Goal: Task Accomplishment & Management: Complete application form

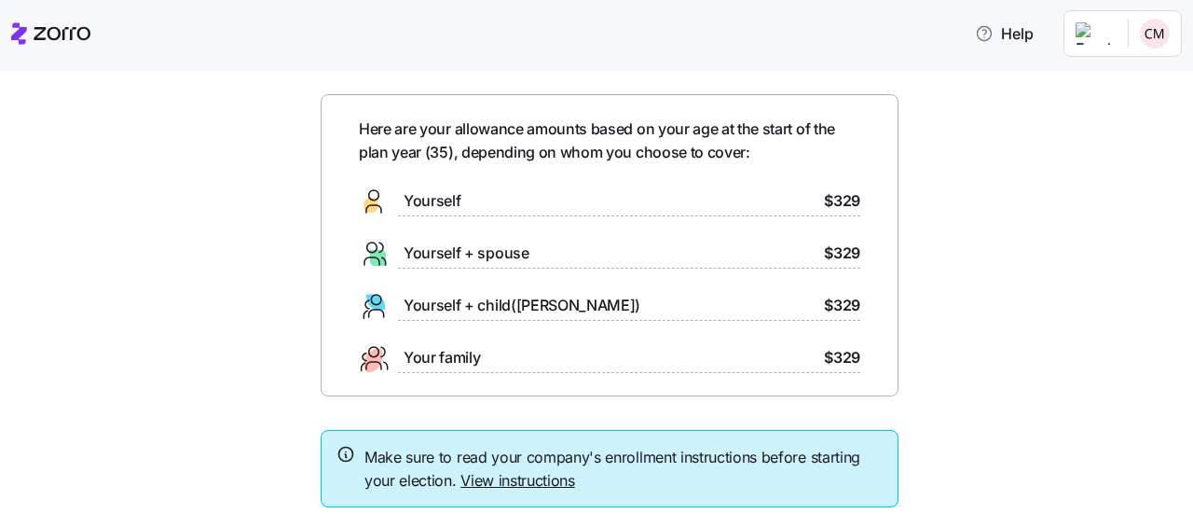
scroll to position [183, 0]
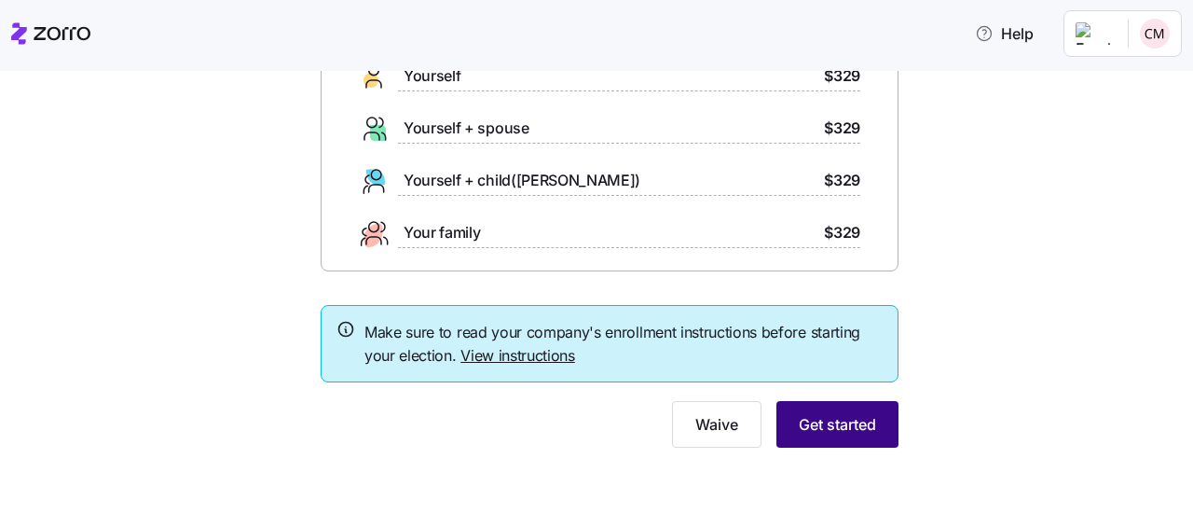
click at [830, 435] on button "Get started" at bounding box center [837, 424] width 122 height 47
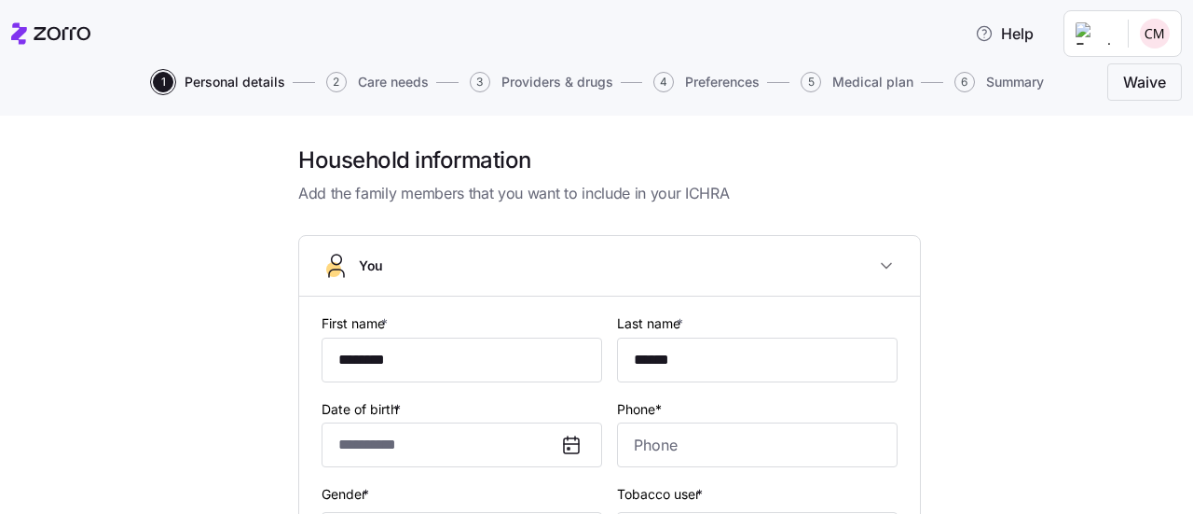
type input "**********"
type input "[PHONE_NUMBER]"
type input "[DEMOGRAPHIC_DATA] citizen"
type input "Married"
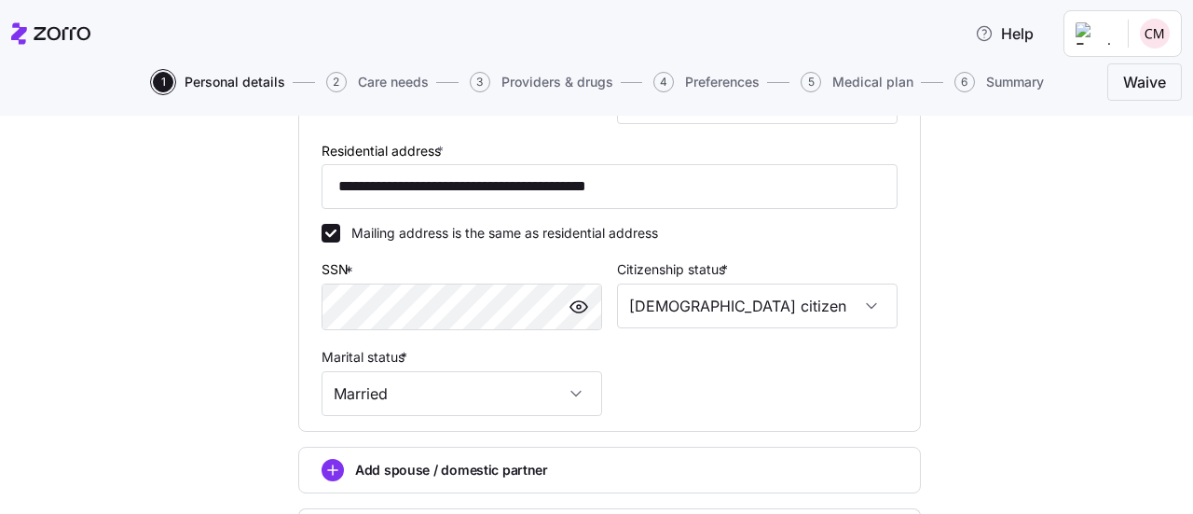
scroll to position [688, 0]
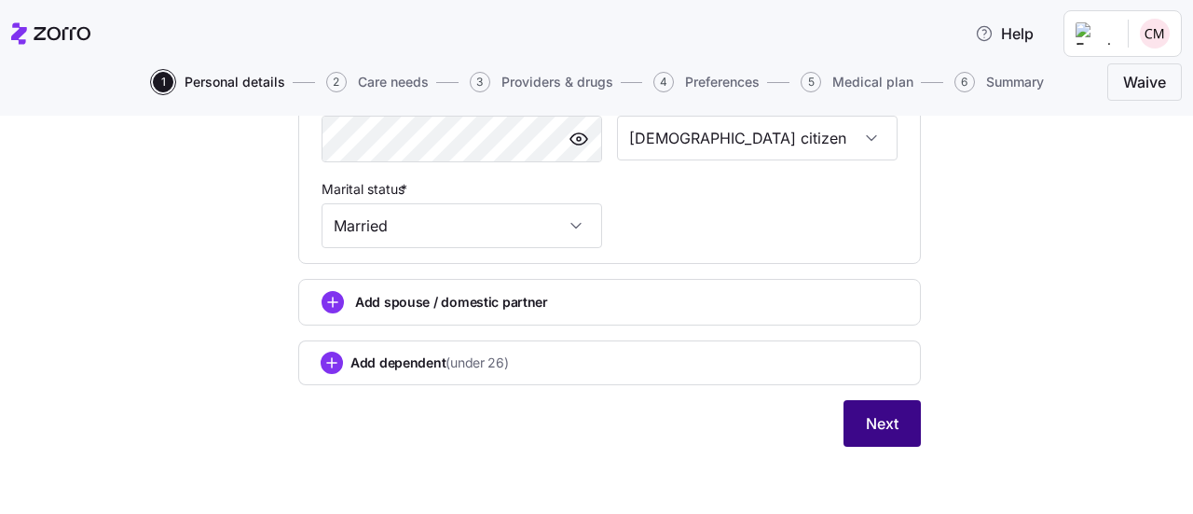
click at [851, 428] on button "Next" at bounding box center [882, 423] width 77 height 47
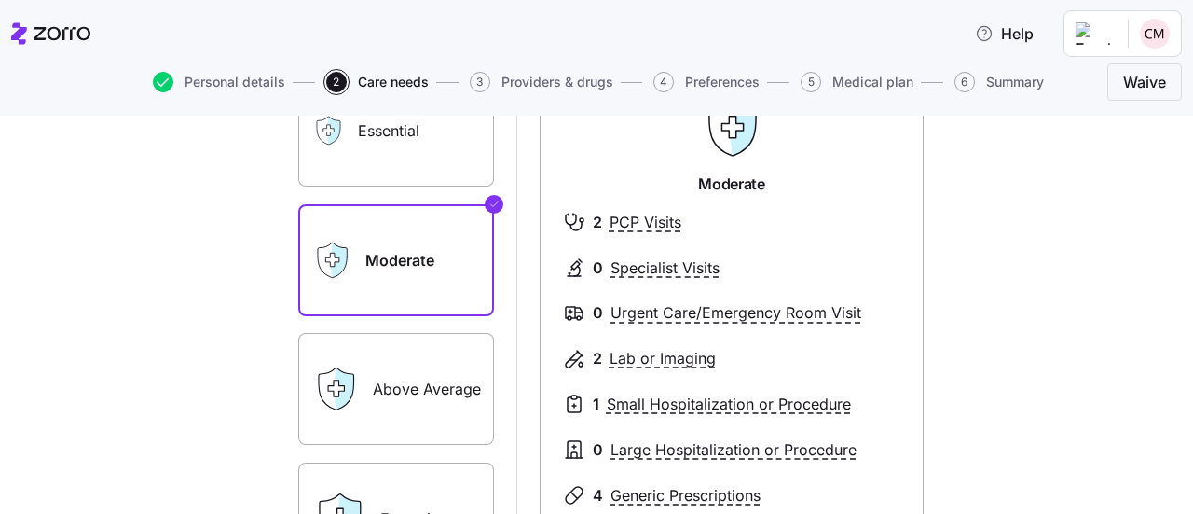
scroll to position [74, 0]
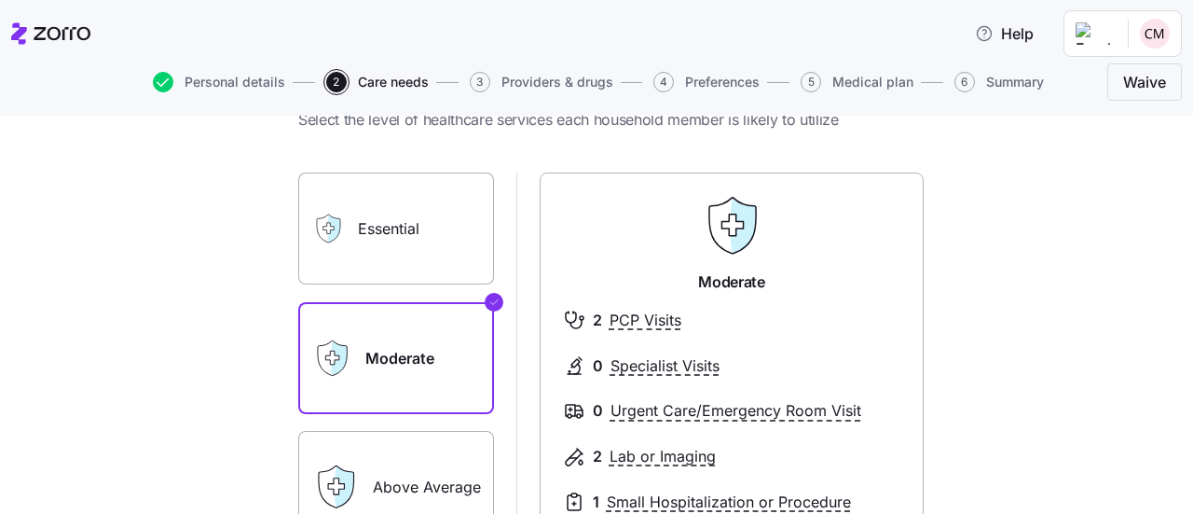
click at [354, 217] on label "Essential" at bounding box center [396, 228] width 196 height 112
click at [0, 0] on input "Essential" at bounding box center [0, 0] width 0 height 0
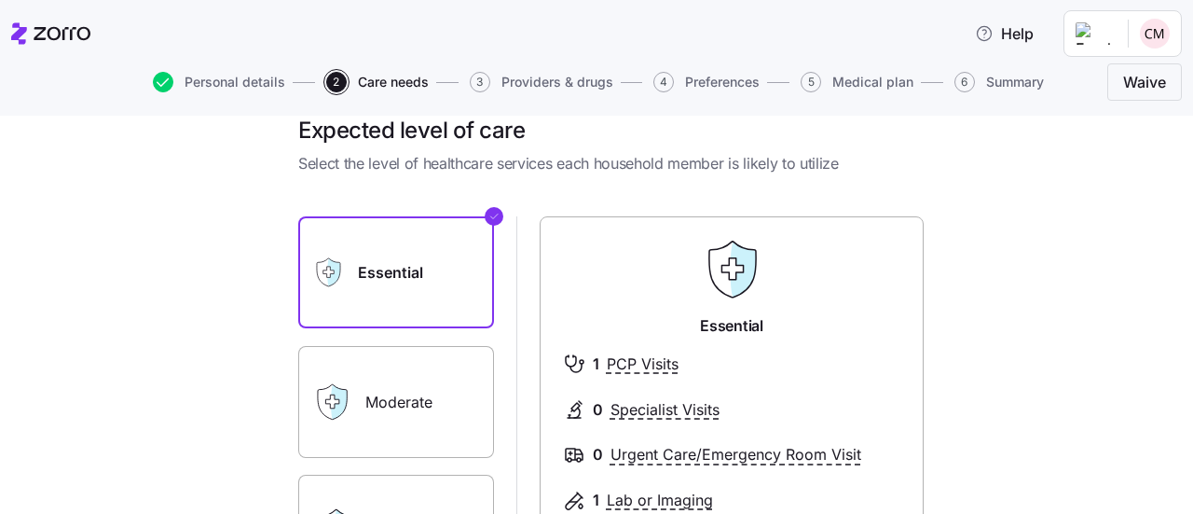
scroll to position [0, 0]
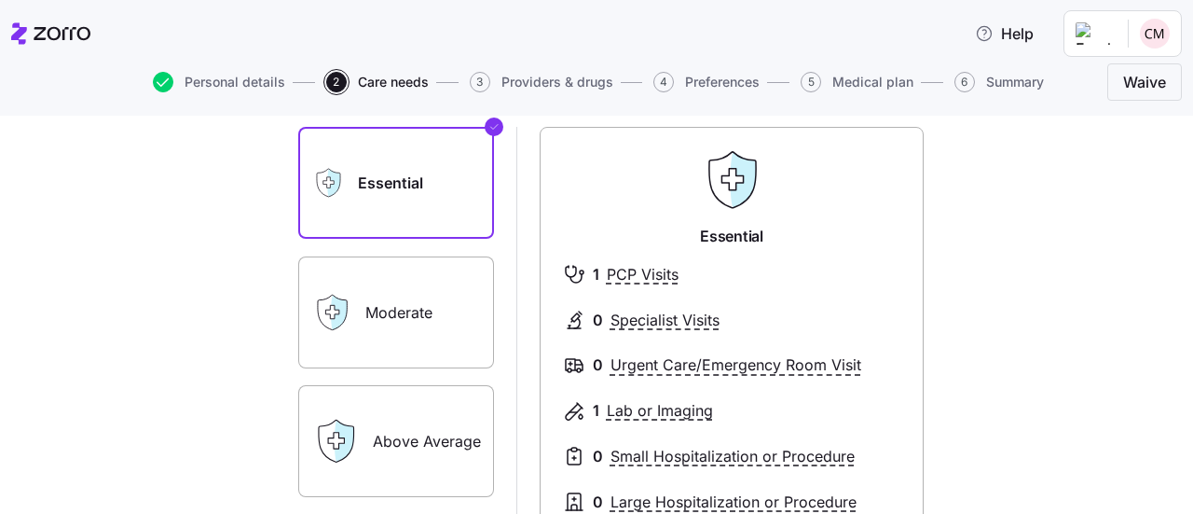
click at [388, 299] on label "Moderate" at bounding box center [396, 312] width 196 height 112
click at [0, 0] on input "Moderate" at bounding box center [0, 0] width 0 height 0
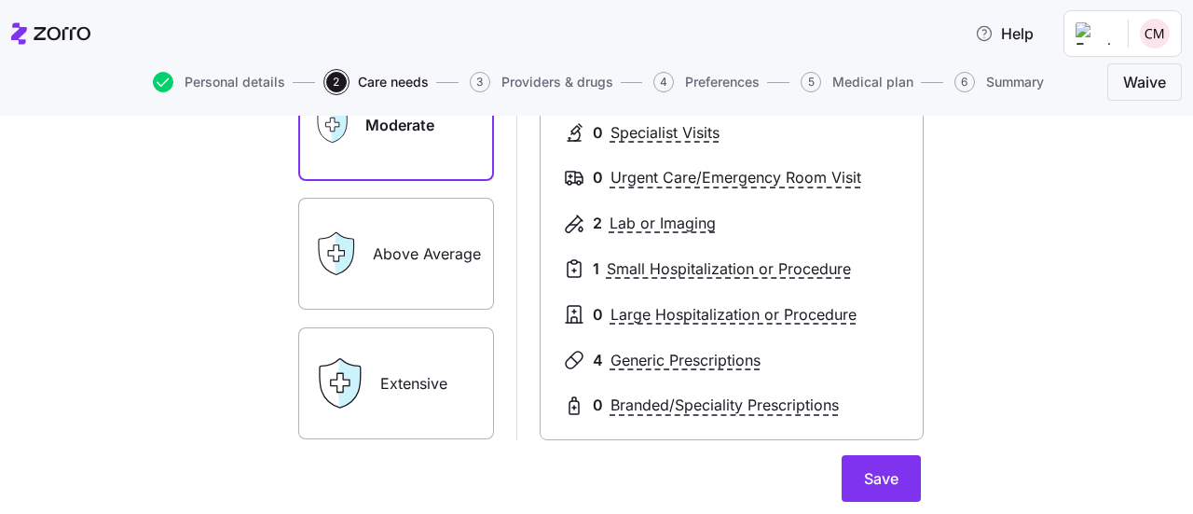
scroll to position [322, 0]
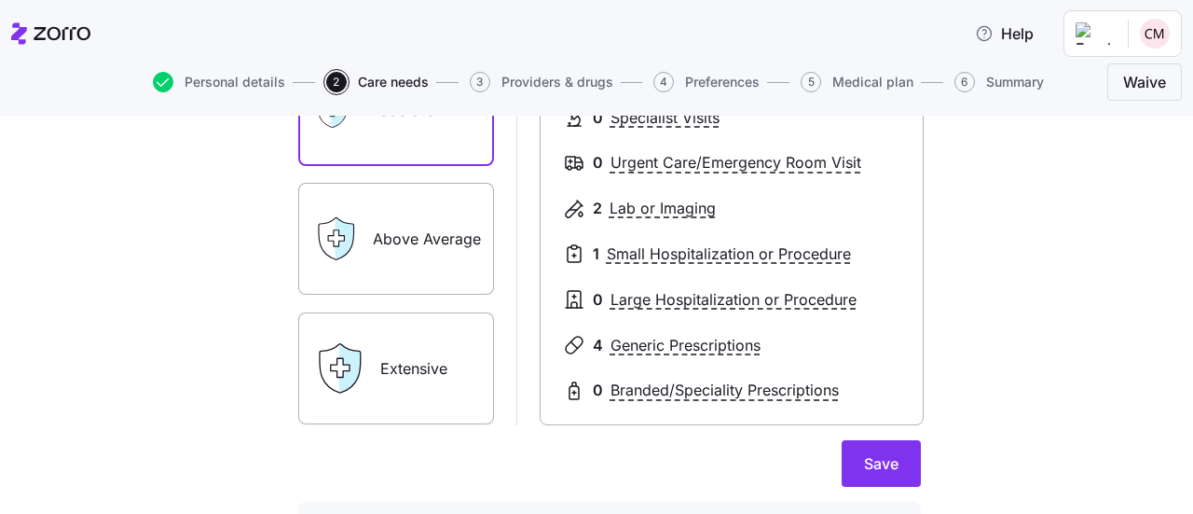
click at [393, 266] on label "Above Average" at bounding box center [396, 239] width 196 height 112
click at [0, 0] on input "Above Average" at bounding box center [0, 0] width 0 height 0
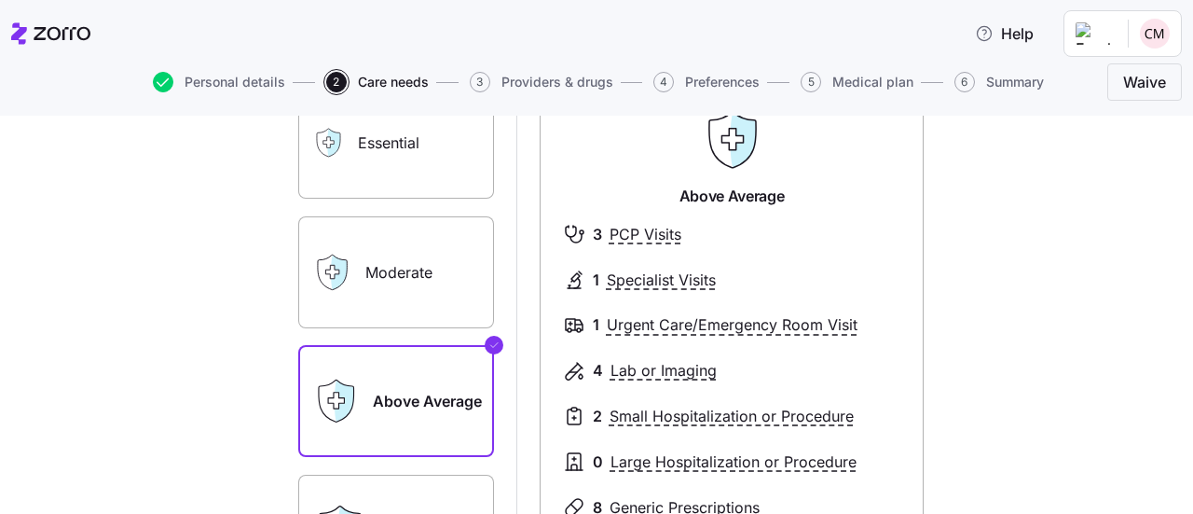
scroll to position [160, 0]
click at [408, 279] on label "Moderate" at bounding box center [396, 271] width 196 height 112
click at [0, 0] on input "Moderate" at bounding box center [0, 0] width 0 height 0
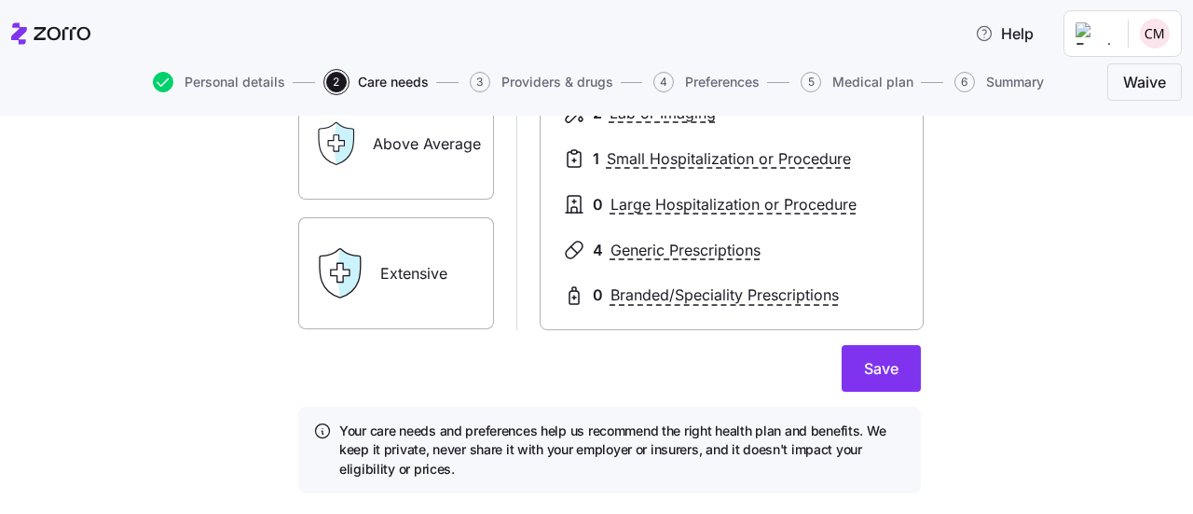
scroll to position [440, 0]
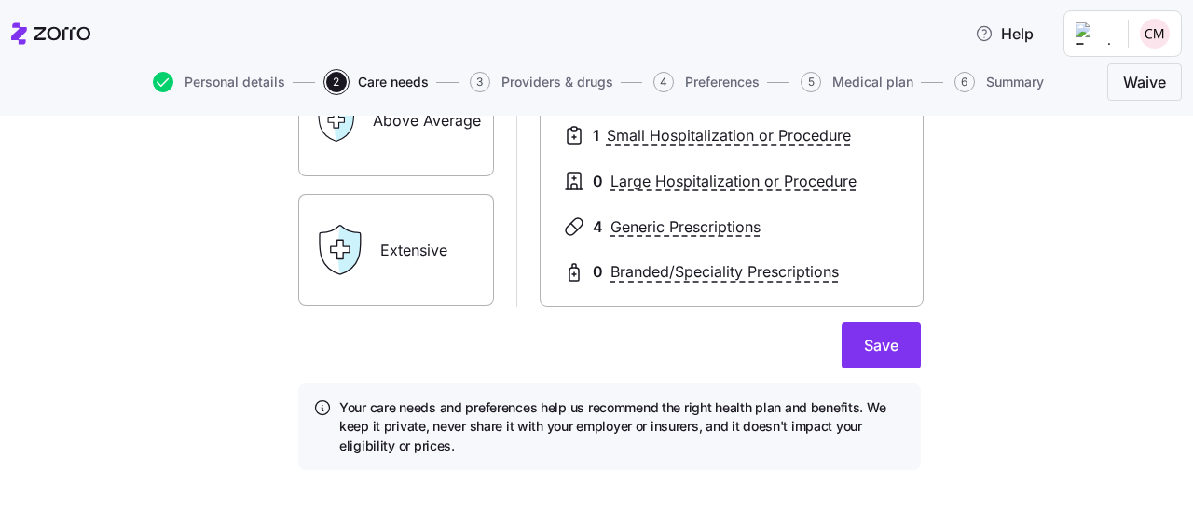
click at [340, 276] on div "Extensive" at bounding box center [396, 250] width 196 height 112
click at [442, 244] on label "Extensive" at bounding box center [396, 250] width 196 height 112
click at [0, 0] on input "Extensive" at bounding box center [0, 0] width 0 height 0
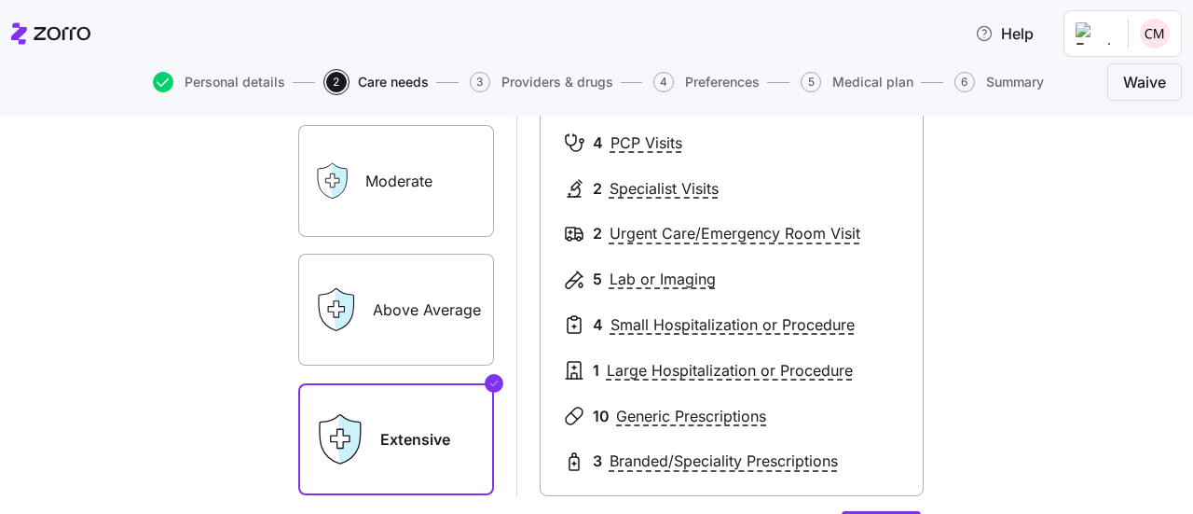
scroll to position [250, 0]
click at [424, 176] on label "Moderate" at bounding box center [396, 182] width 196 height 112
click at [0, 0] on input "Moderate" at bounding box center [0, 0] width 0 height 0
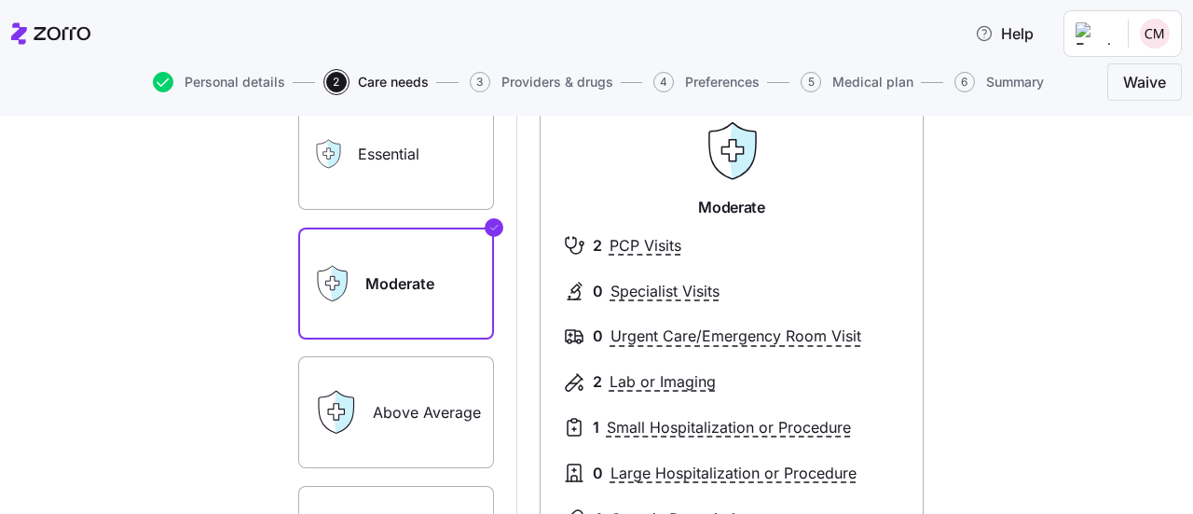
scroll to position [147, 0]
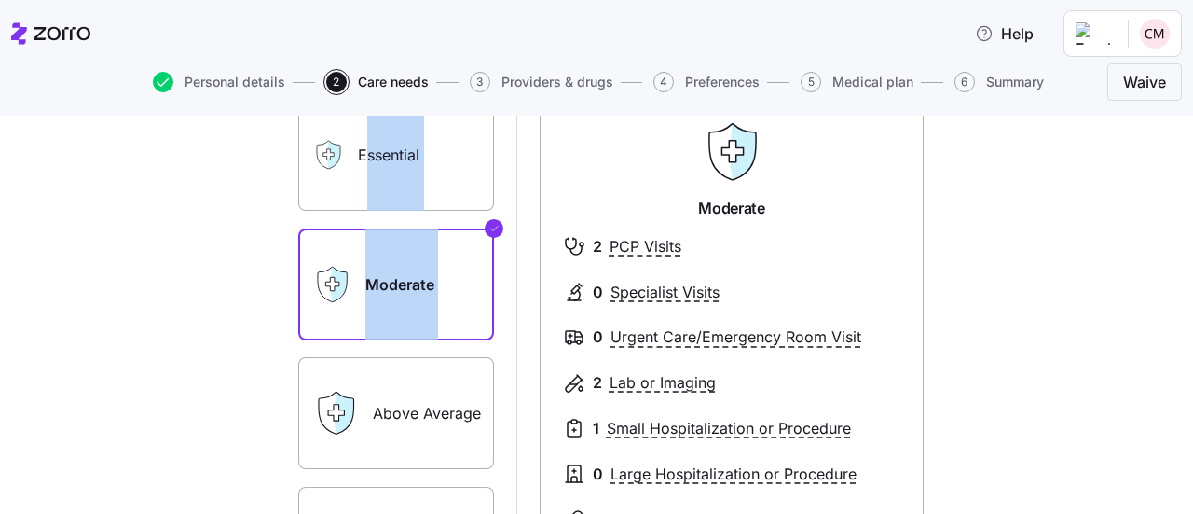
drag, startPoint x: 493, startPoint y: 420, endPoint x: 361, endPoint y: 184, distance: 271.2
click at [361, 184] on div "Essential Moderate Above Average Extensive Moderate 2 PCP Visits 0 Specialist V…" at bounding box center [609, 349] width 623 height 501
click at [361, 184] on label "Essential" at bounding box center [396, 155] width 196 height 112
click at [0, 0] on input "Essential" at bounding box center [0, 0] width 0 height 0
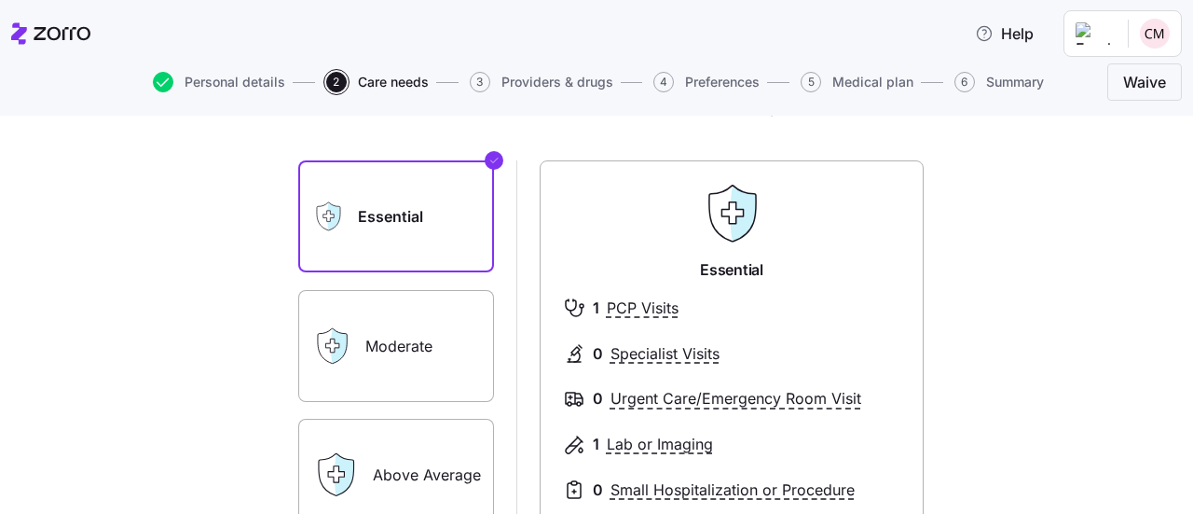
scroll to position [84, 0]
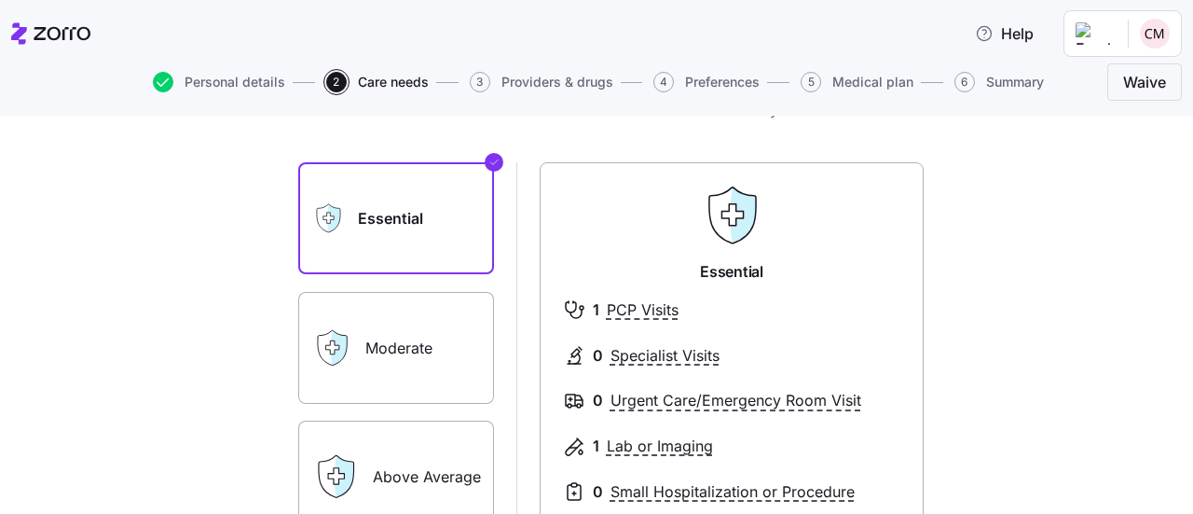
click at [411, 334] on label "Moderate" at bounding box center [396, 348] width 196 height 112
click at [0, 0] on input "Moderate" at bounding box center [0, 0] width 0 height 0
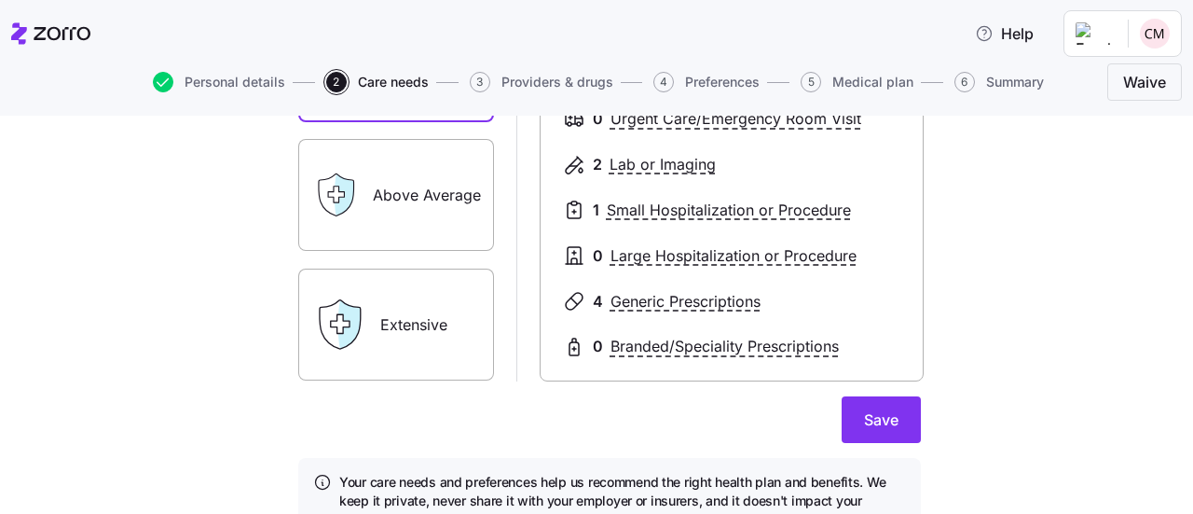
scroll to position [366, 0]
click at [355, 225] on div "Above Average" at bounding box center [396, 194] width 196 height 112
click at [404, 217] on label "Above Average" at bounding box center [396, 194] width 196 height 112
click at [0, 0] on input "Above Average" at bounding box center [0, 0] width 0 height 0
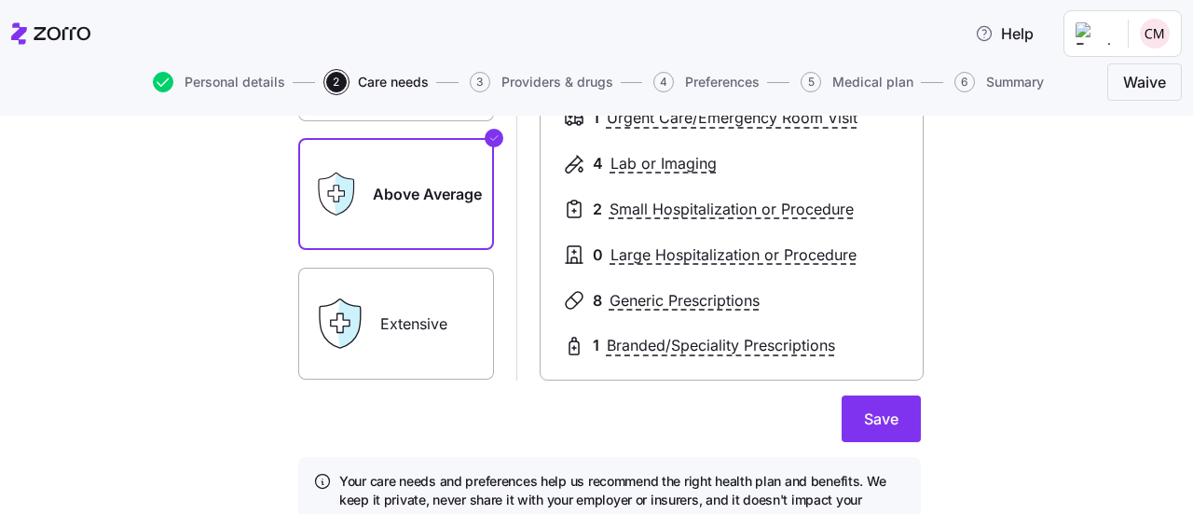
click at [388, 312] on label "Extensive" at bounding box center [396, 324] width 196 height 112
click at [0, 0] on input "Extensive" at bounding box center [0, 0] width 0 height 0
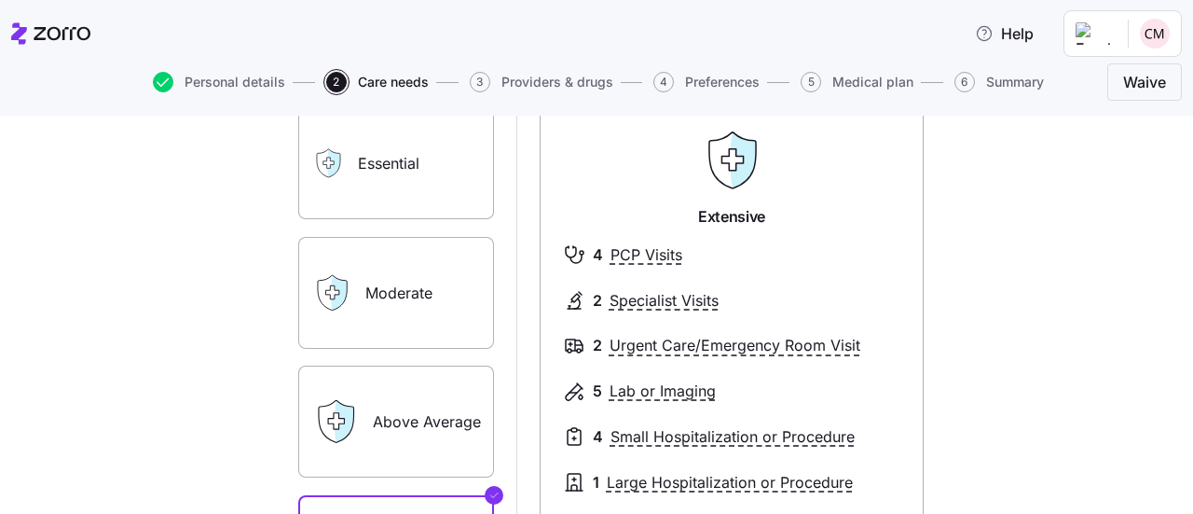
scroll to position [130, 0]
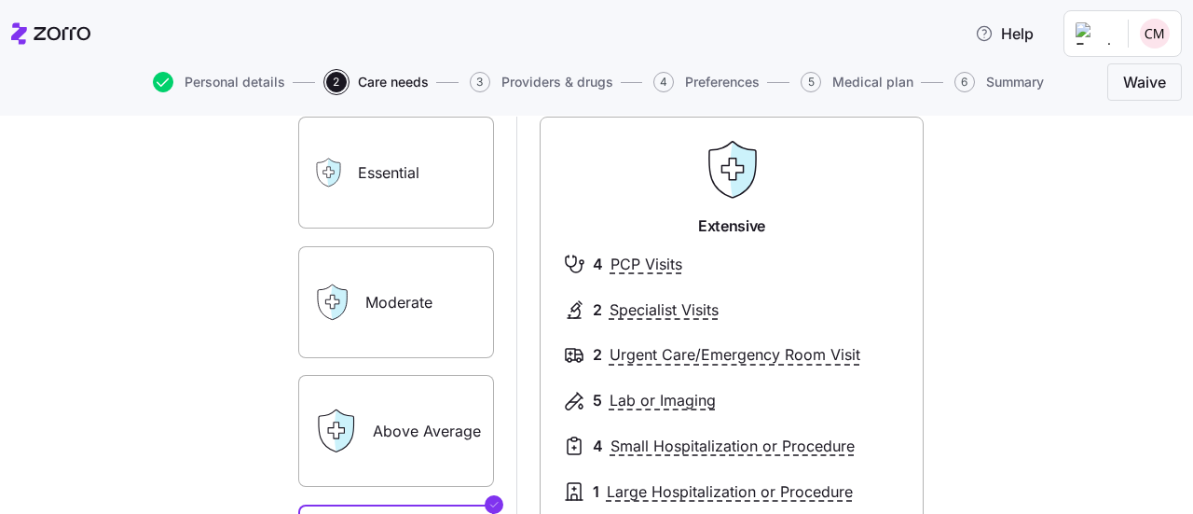
click at [388, 312] on label "Moderate" at bounding box center [396, 302] width 196 height 112
click at [0, 0] on input "Moderate" at bounding box center [0, 0] width 0 height 0
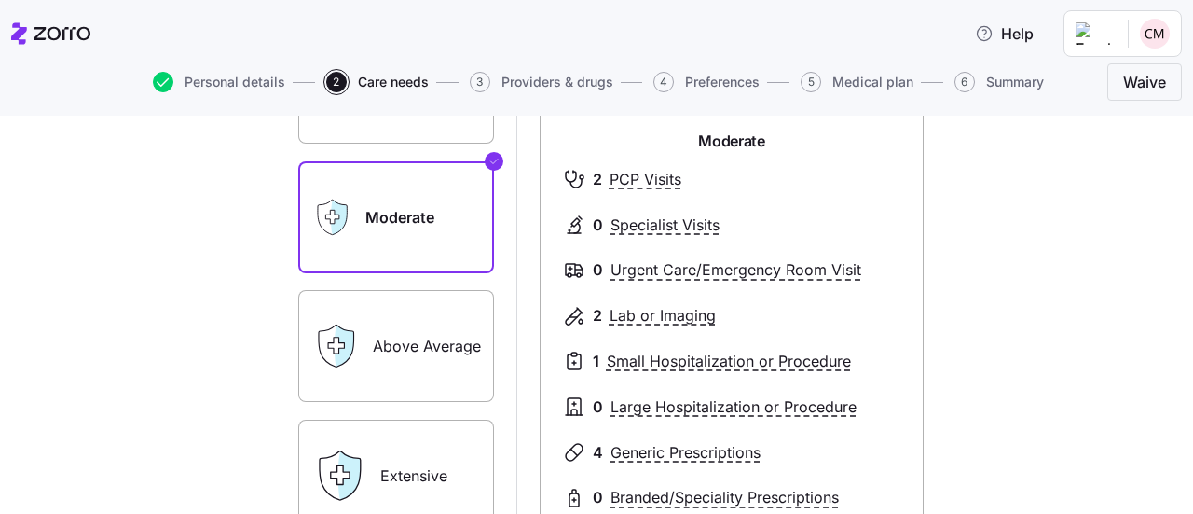
scroll to position [213, 0]
click at [366, 383] on label "Above Average" at bounding box center [396, 348] width 196 height 112
click at [0, 0] on input "Above Average" at bounding box center [0, 0] width 0 height 0
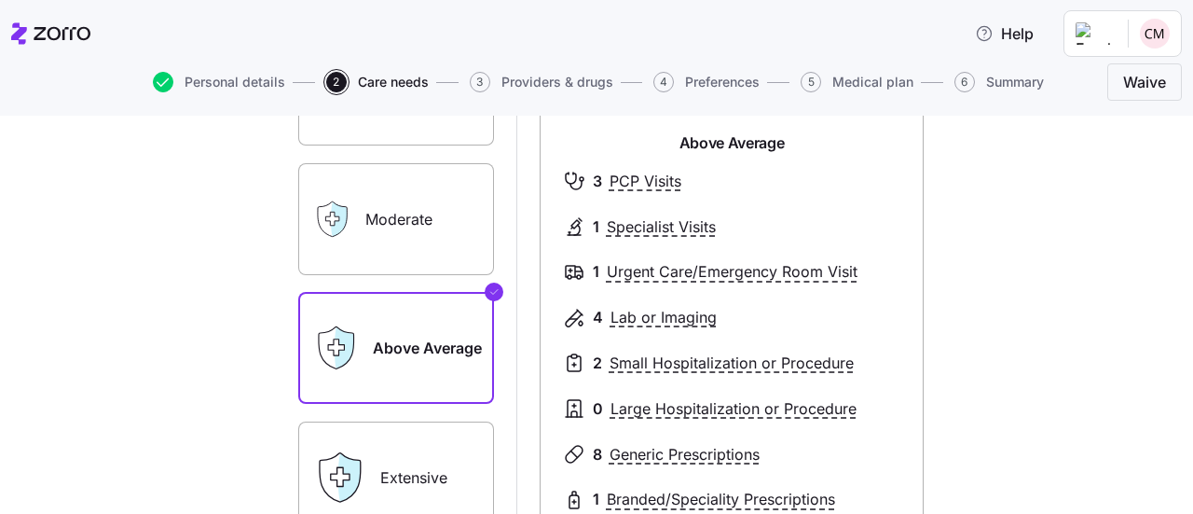
click at [398, 240] on label "Moderate" at bounding box center [396, 219] width 196 height 112
click at [0, 0] on input "Moderate" at bounding box center [0, 0] width 0 height 0
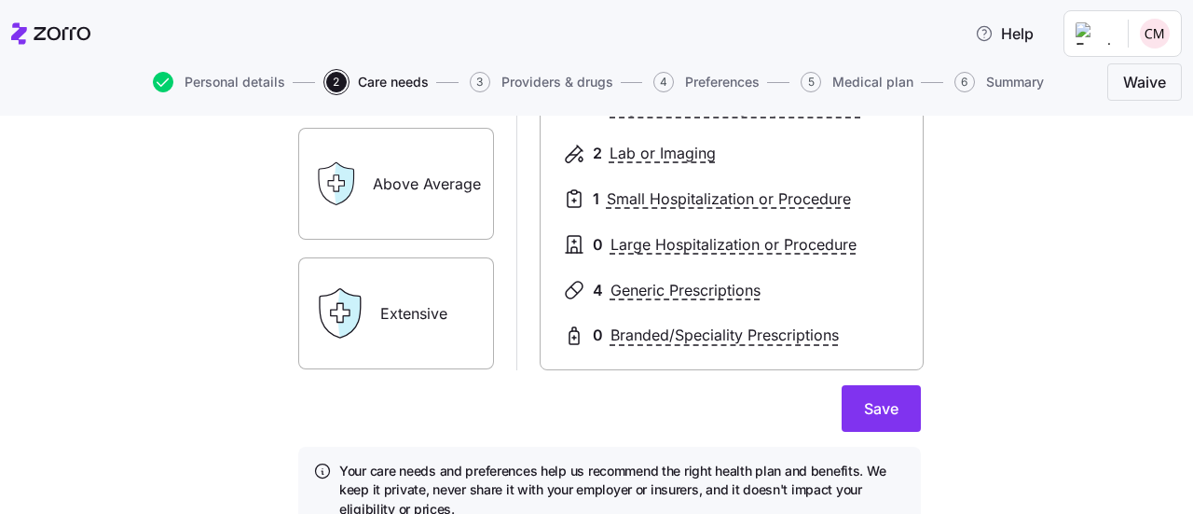
scroll to position [462, 0]
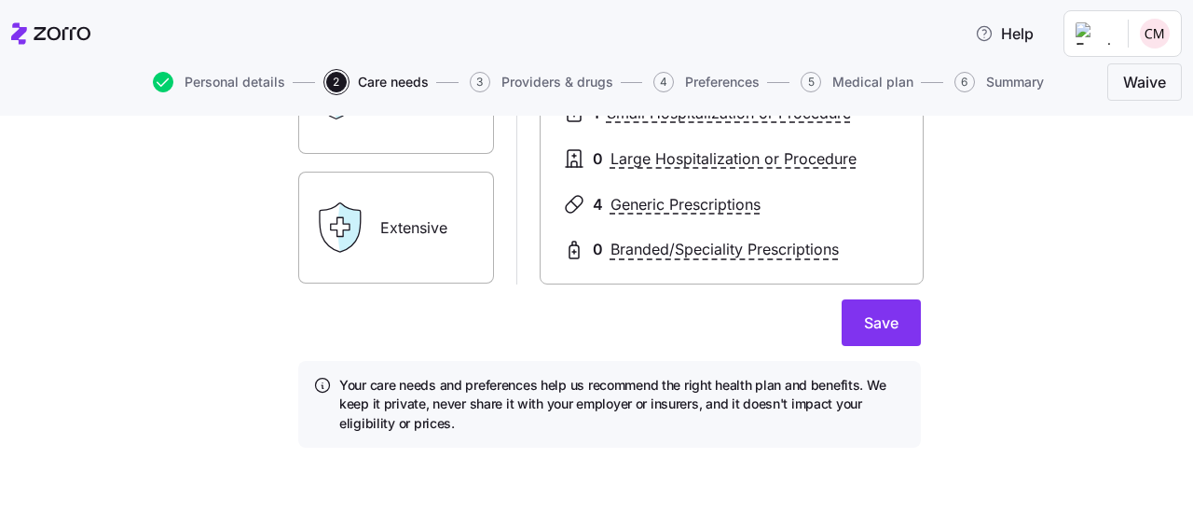
click at [321, 383] on icon at bounding box center [322, 385] width 19 height 19
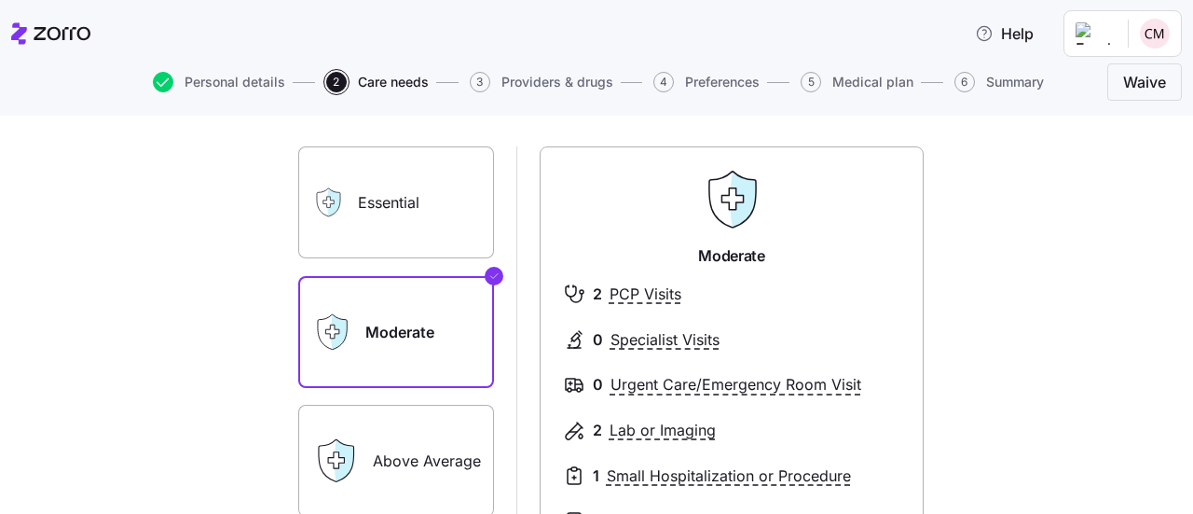
scroll to position [0, 0]
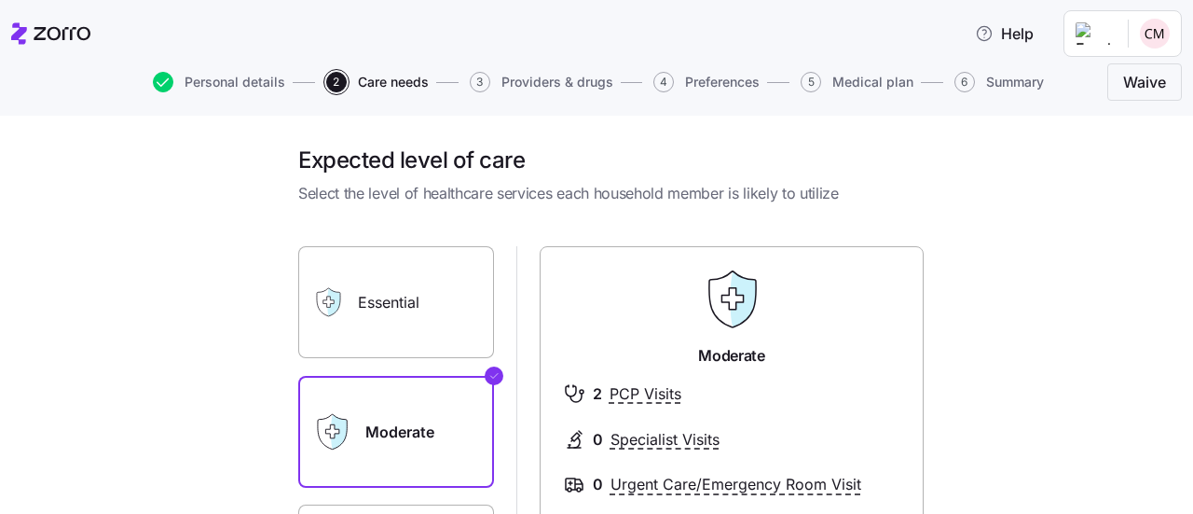
click at [614, 201] on span "Select the level of healthcare services each household member is likely to util…" at bounding box center [609, 193] width 623 height 23
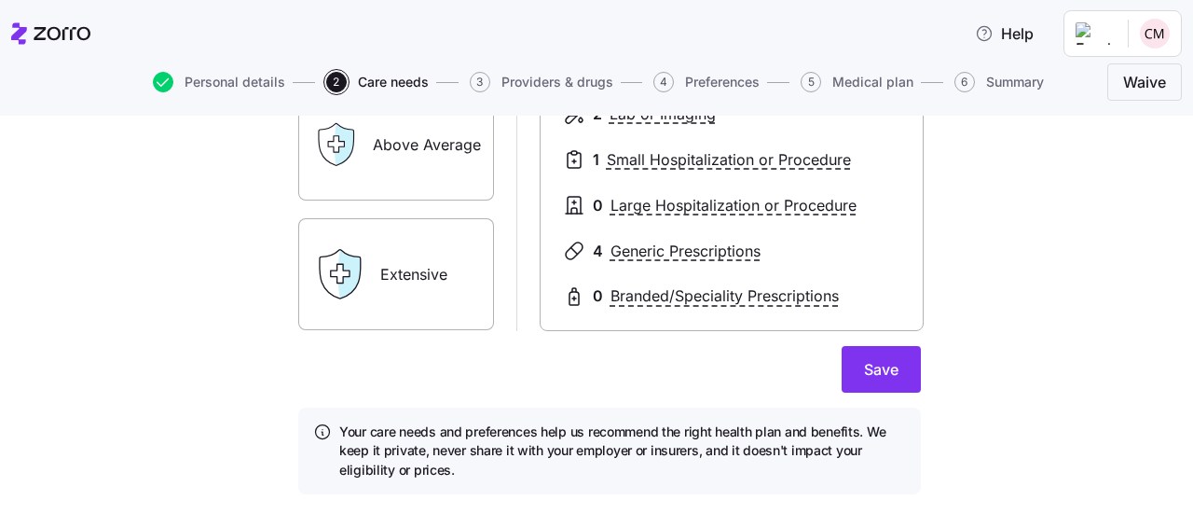
scroll to position [418, 0]
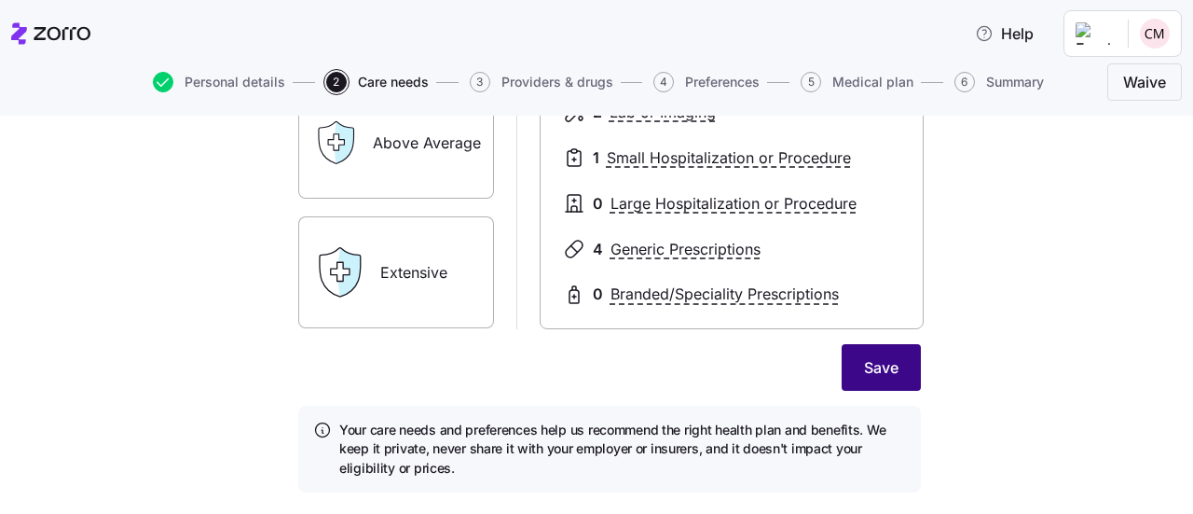
click at [852, 380] on button "Save" at bounding box center [881, 367] width 79 height 47
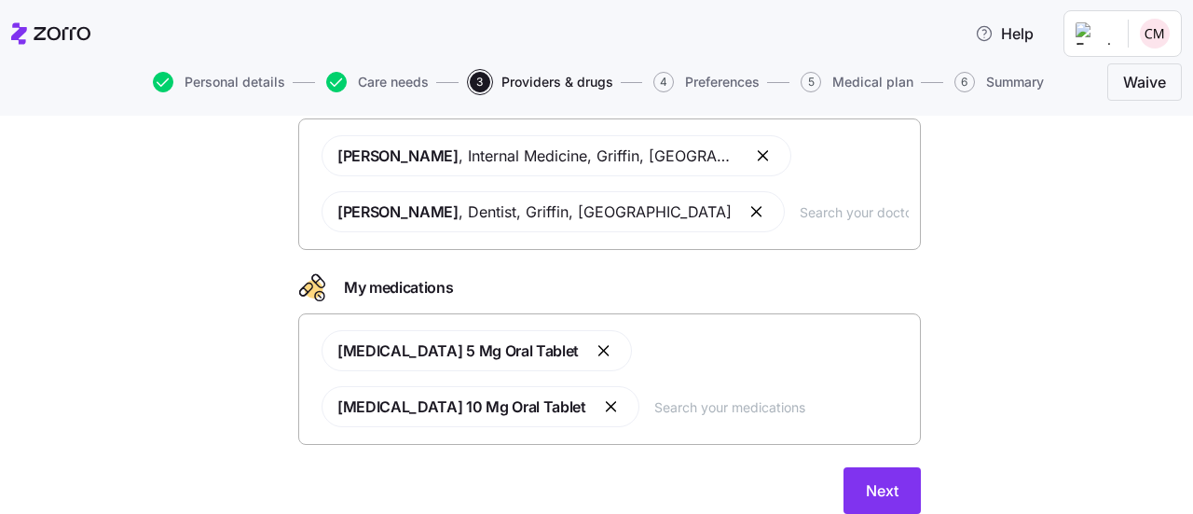
scroll to position [215, 0]
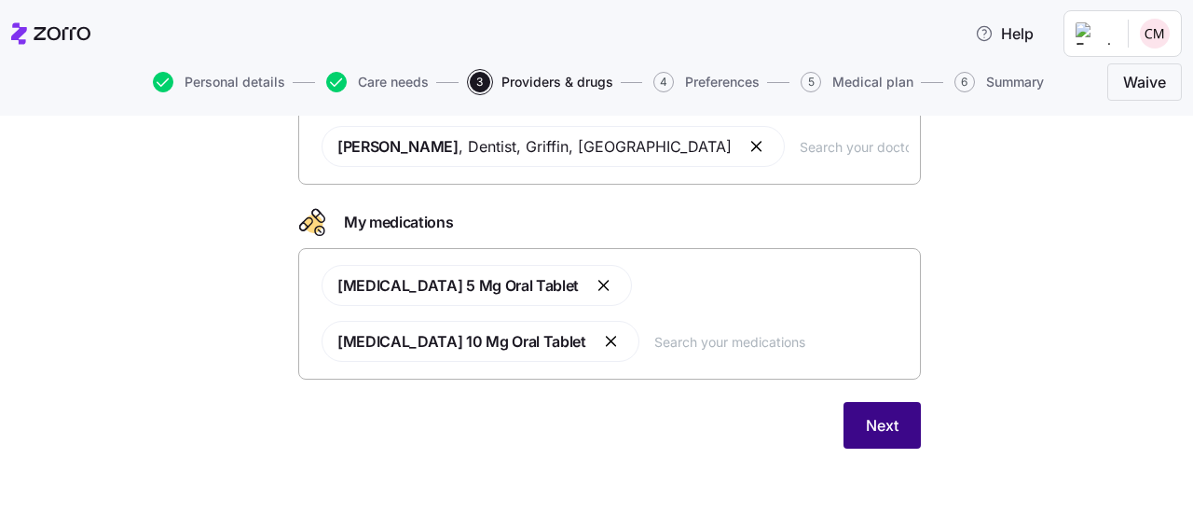
click at [856, 443] on button "Next" at bounding box center [882, 425] width 77 height 47
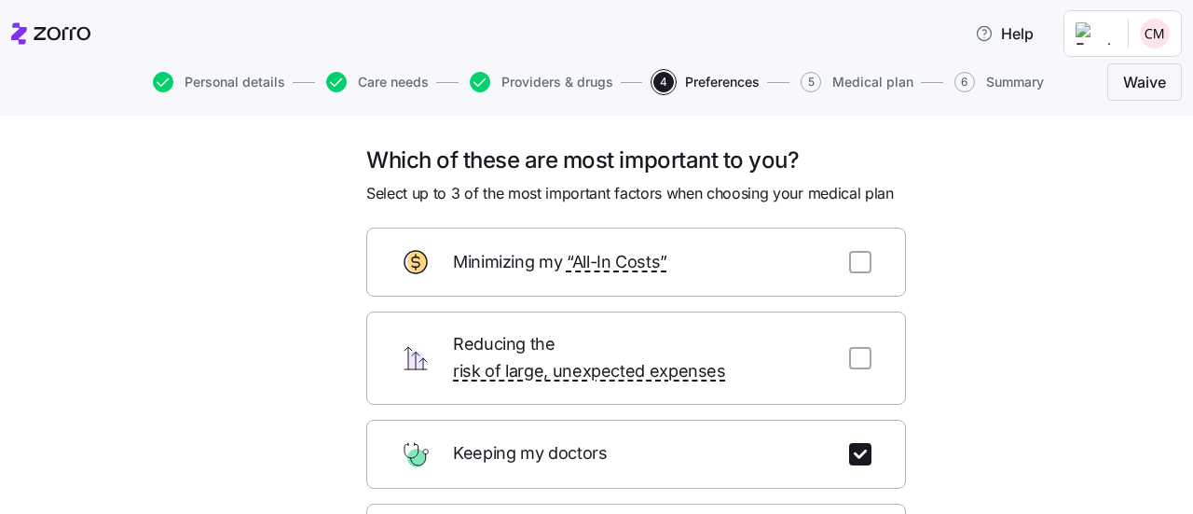
click at [720, 419] on div "Keeping my doctors" at bounding box center [636, 453] width 540 height 69
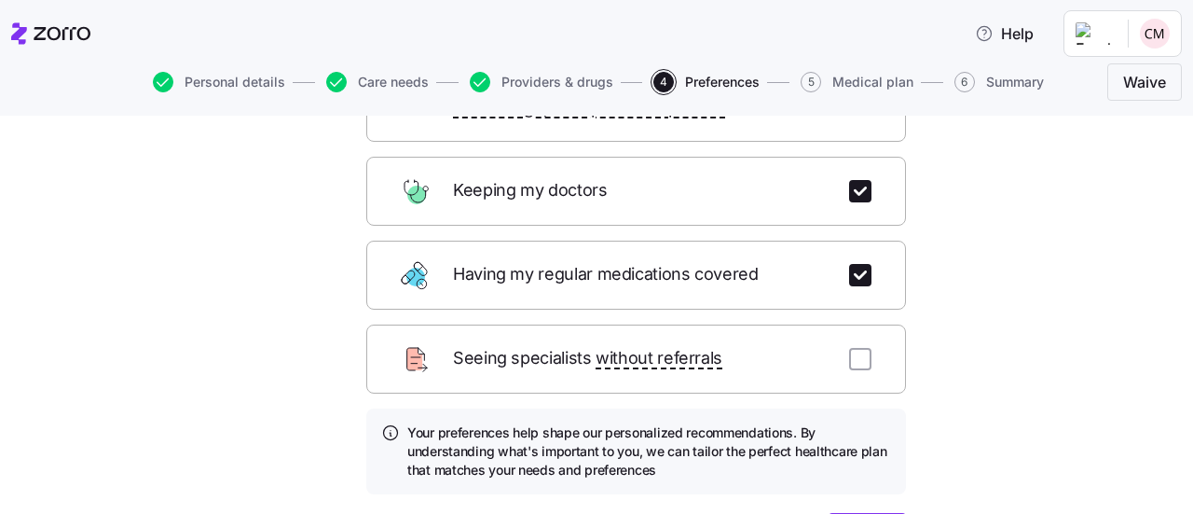
scroll to position [264, 0]
click at [860, 347] on input "checkbox" at bounding box center [860, 358] width 22 height 22
checkbox input "true"
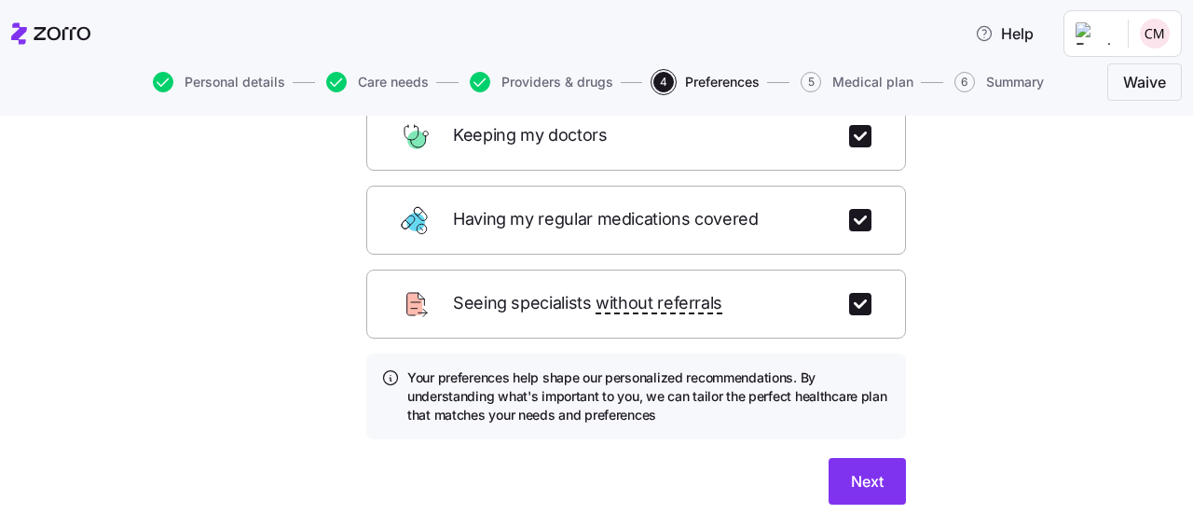
scroll to position [360, 0]
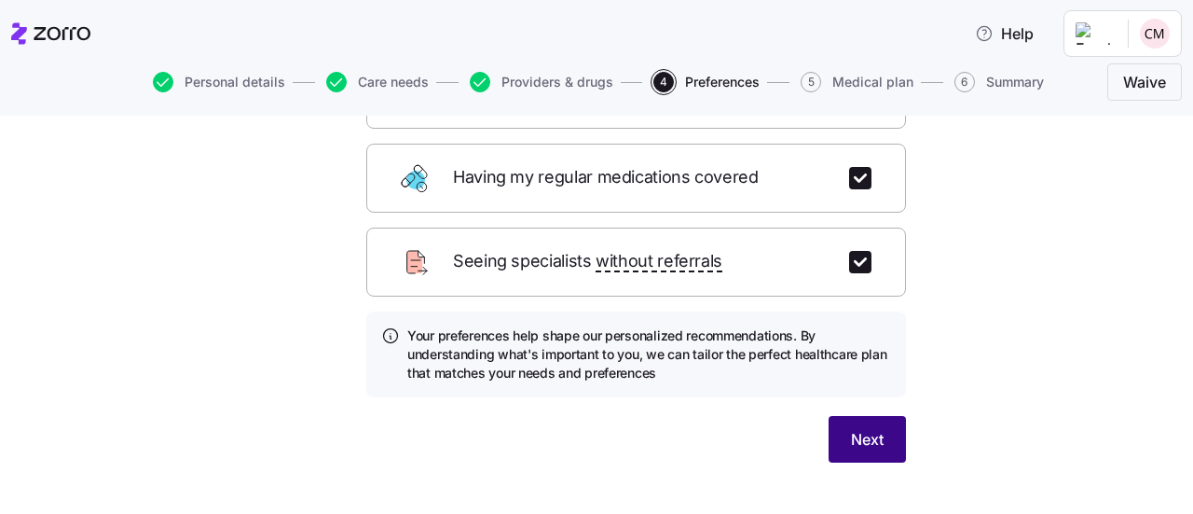
click at [859, 428] on span "Next" at bounding box center [867, 439] width 33 height 22
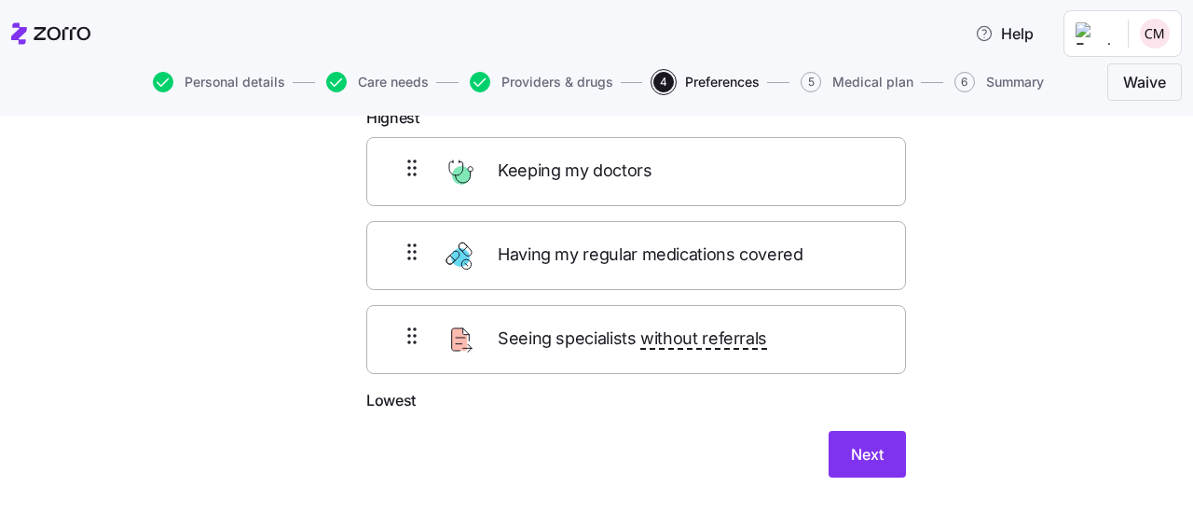
scroll to position [119, 0]
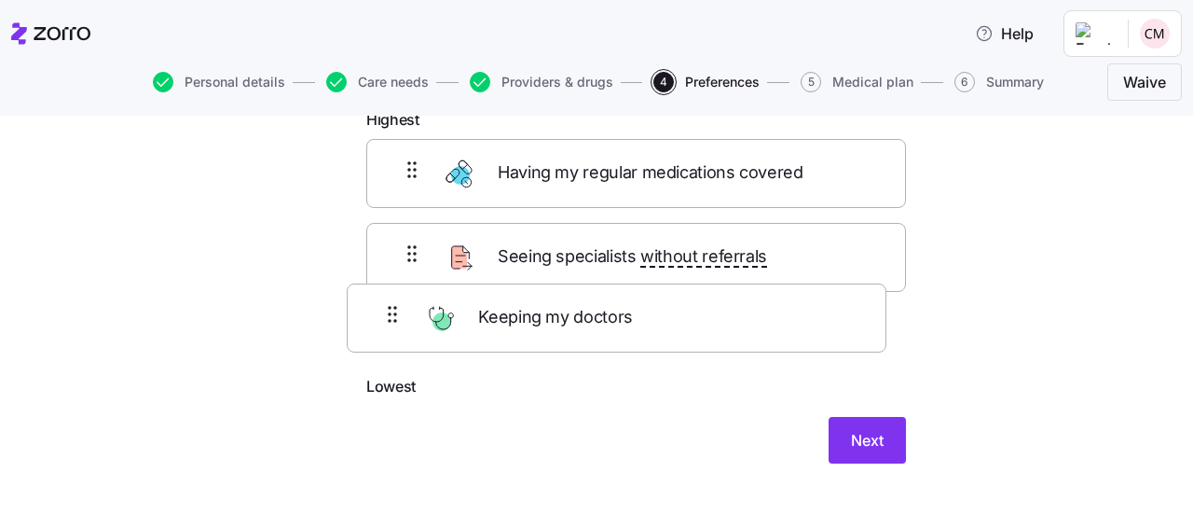
drag, startPoint x: 638, startPoint y: 193, endPoint x: 625, endPoint y: 344, distance: 151.5
click at [625, 344] on div "Keeping my doctors Having my regular medications covered Seeing specialists wit…" at bounding box center [636, 257] width 540 height 236
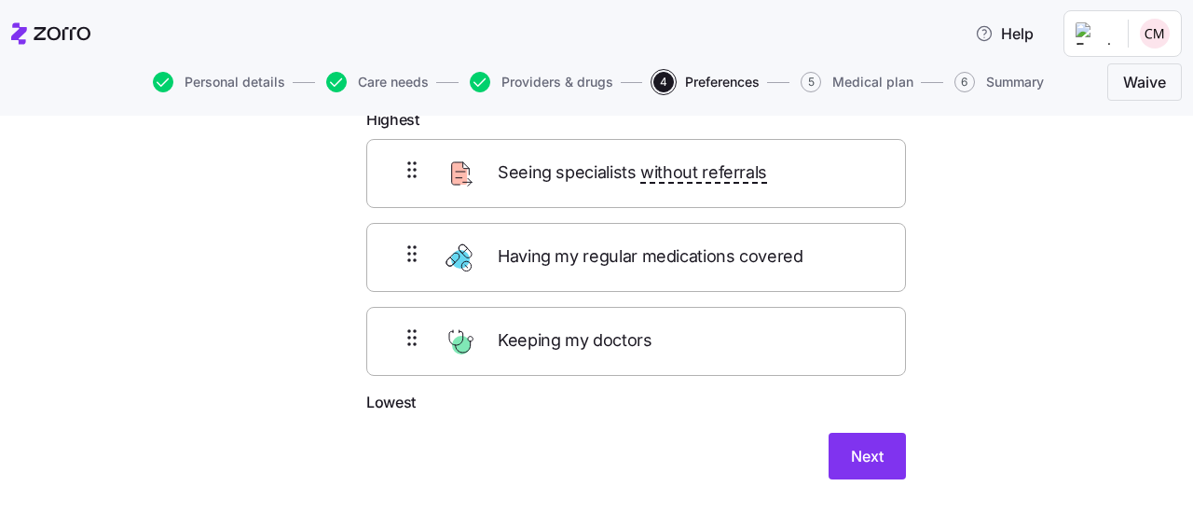
click at [625, 344] on span "Keeping my doctors" at bounding box center [577, 340] width 158 height 27
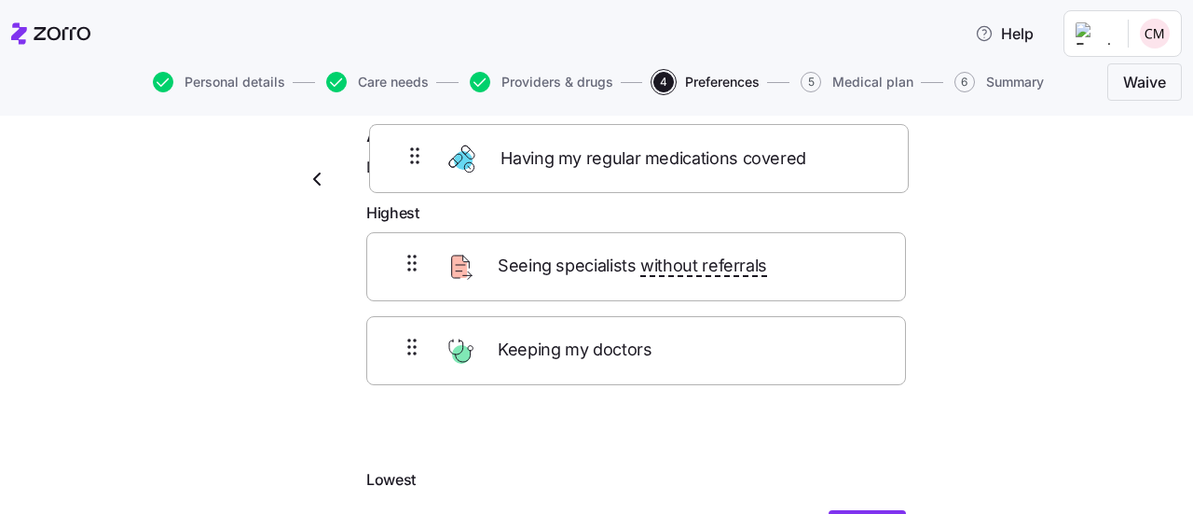
scroll to position [0, 0]
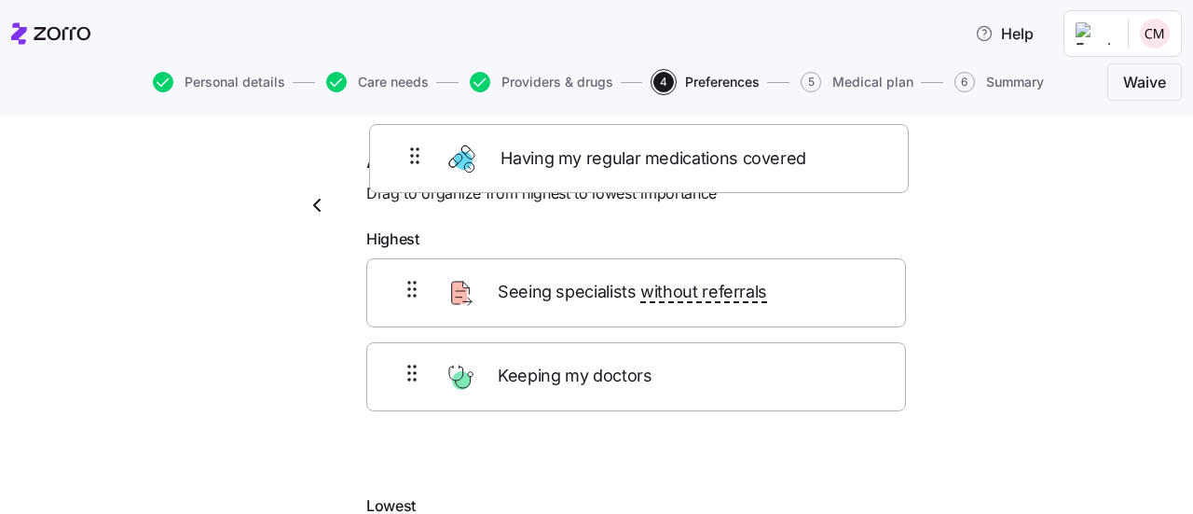
drag, startPoint x: 645, startPoint y: 267, endPoint x: 658, endPoint y: 148, distance: 119.1
click at [658, 148] on div "Arrange your preferences Drag to organize from highest to lowest importance Hig…" at bounding box center [635, 375] width 569 height 460
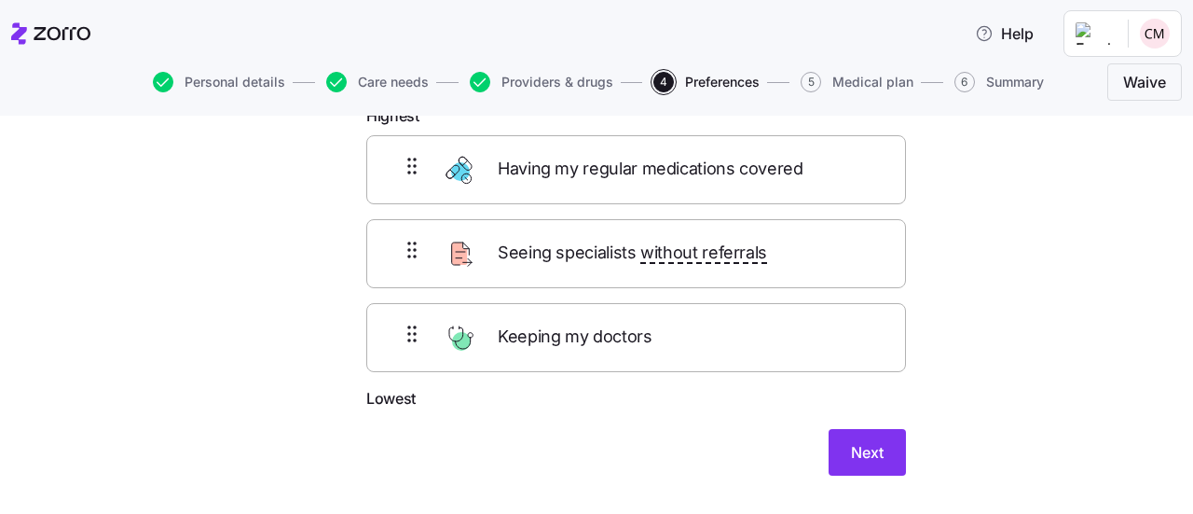
scroll to position [124, 0]
click at [872, 446] on span "Next" at bounding box center [867, 451] width 33 height 22
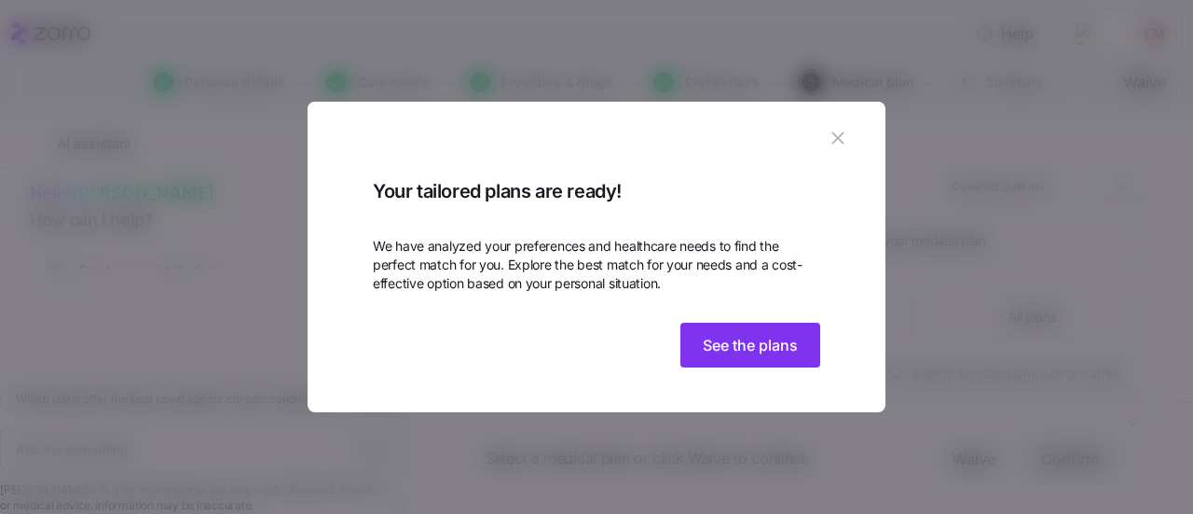
scroll to position [97, 0]
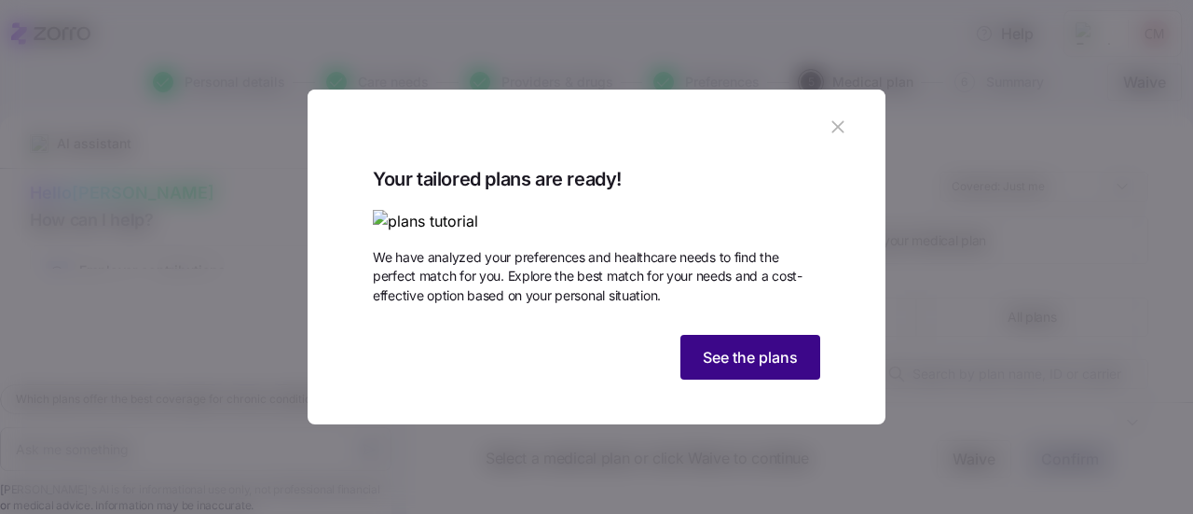
click at [721, 368] on span "See the plans" at bounding box center [750, 357] width 95 height 22
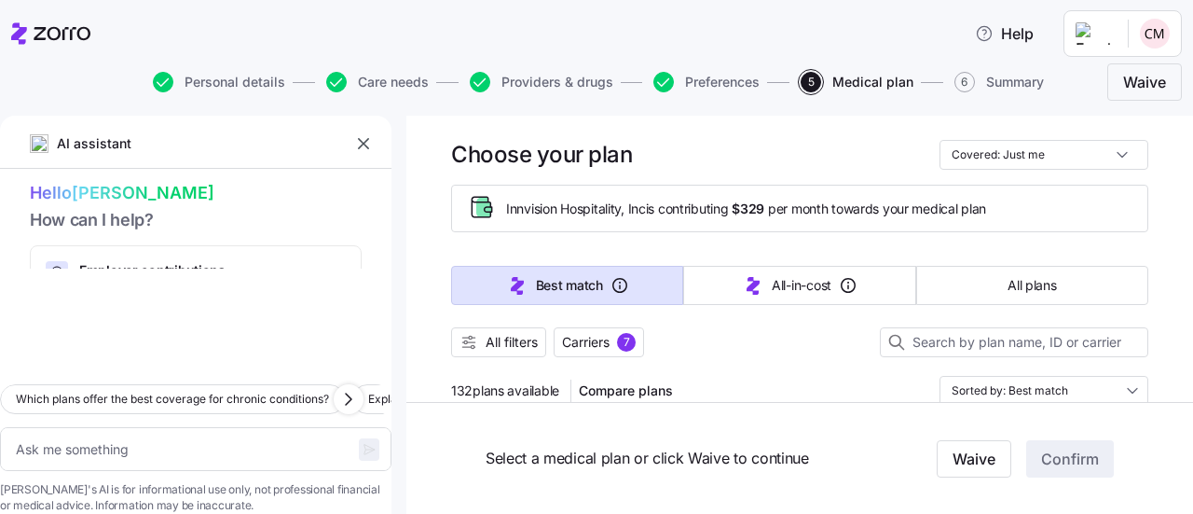
scroll to position [19, 0]
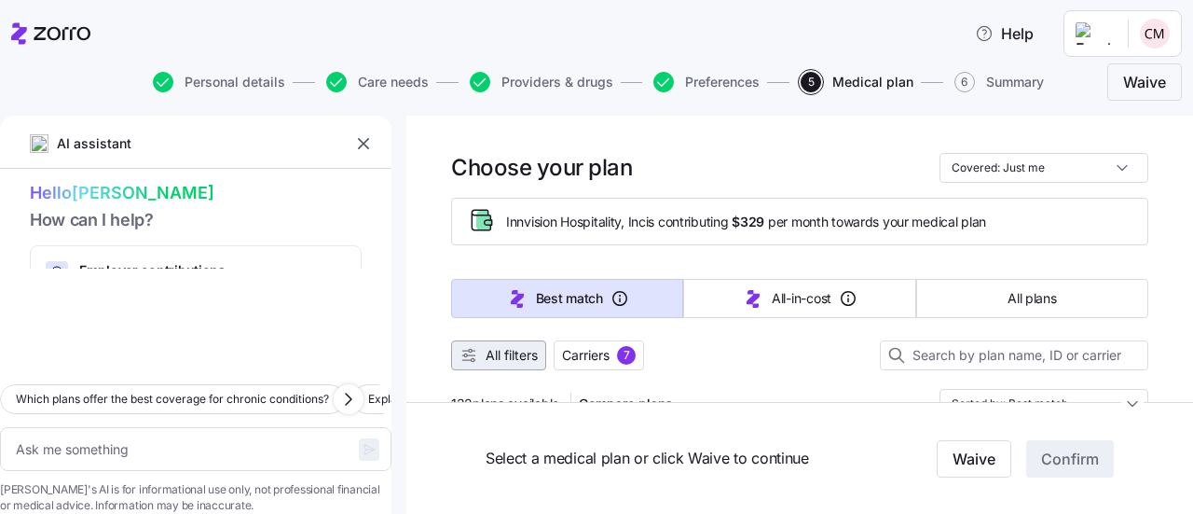
click at [527, 364] on button "All filters" at bounding box center [498, 355] width 95 height 30
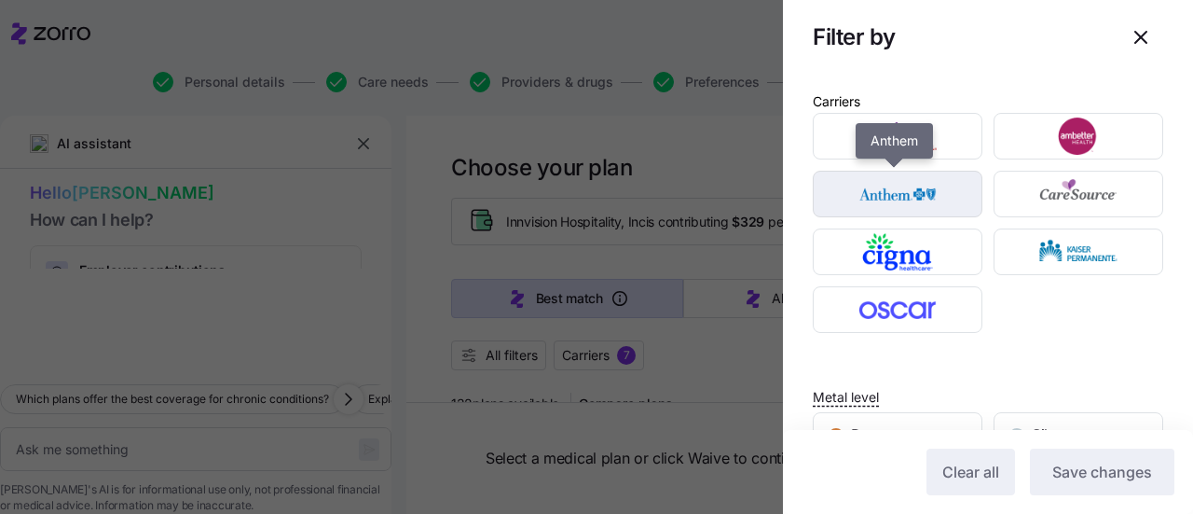
click at [895, 213] on div "button" at bounding box center [898, 193] width 168 height 45
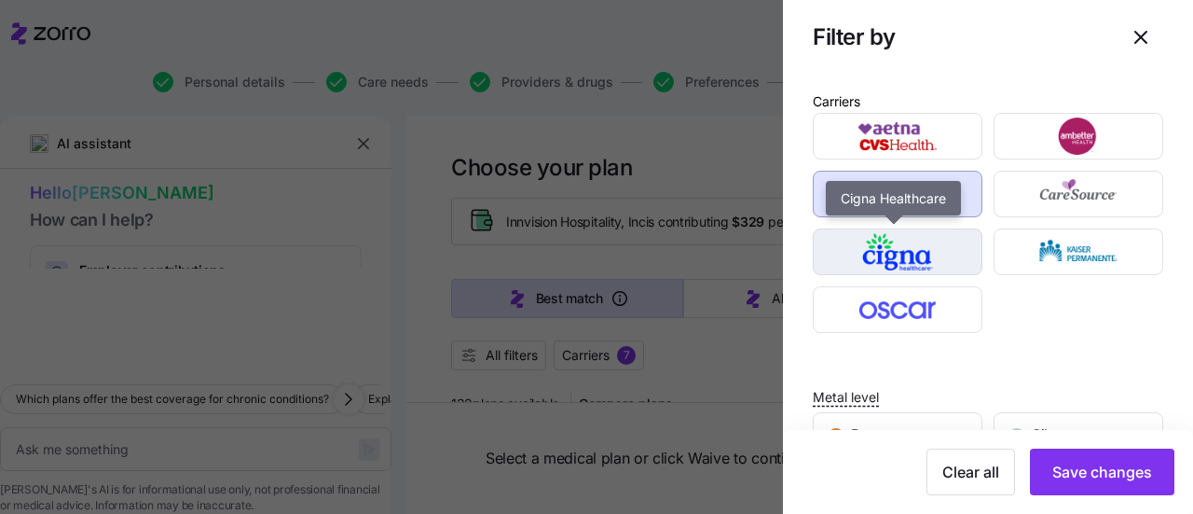
click at [891, 251] on img "button" at bounding box center [898, 251] width 137 height 37
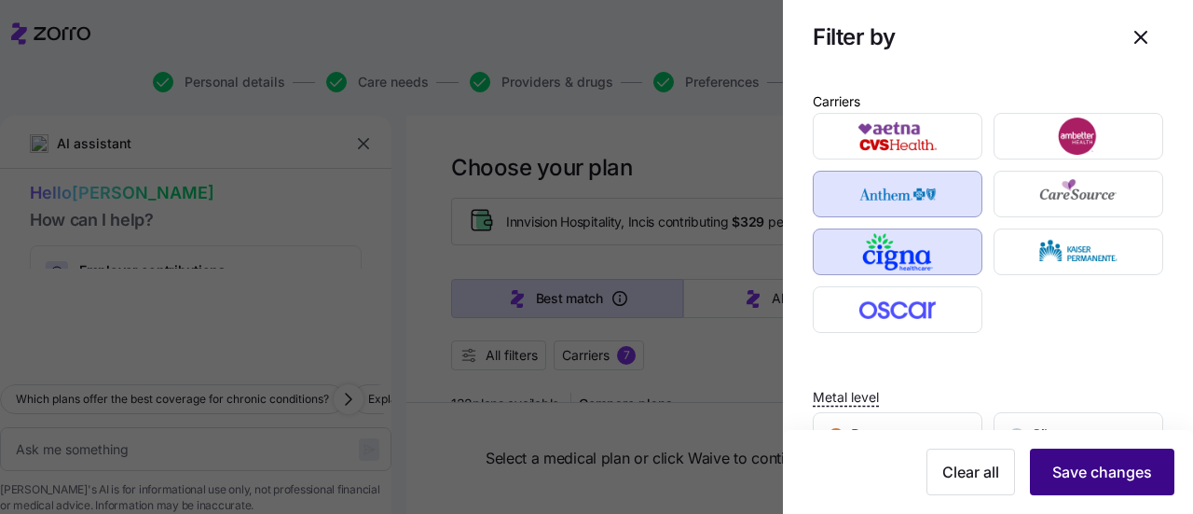
click at [1065, 469] on span "Save changes" at bounding box center [1102, 471] width 100 height 22
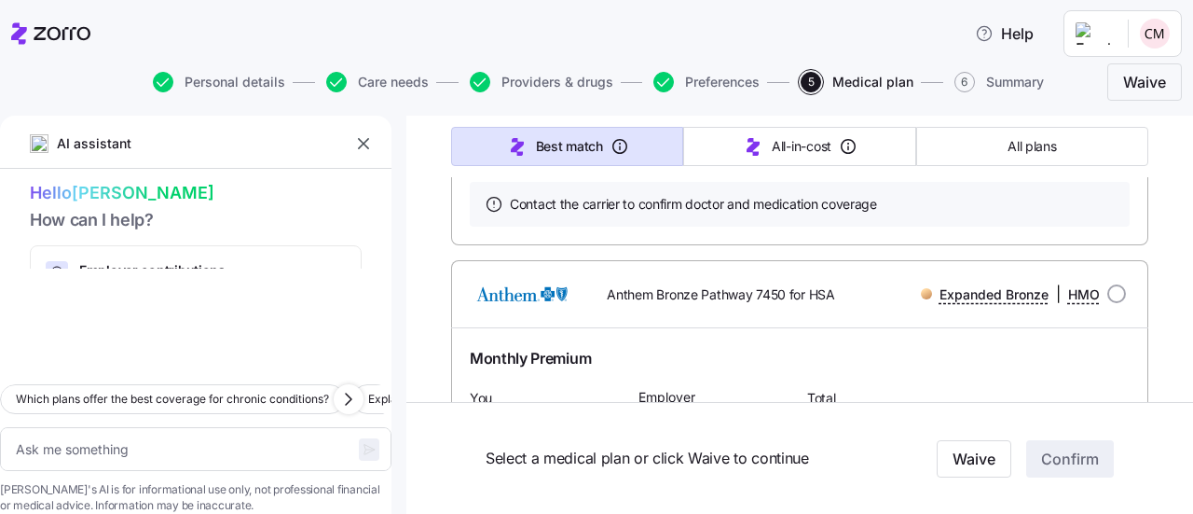
scroll to position [2671, 0]
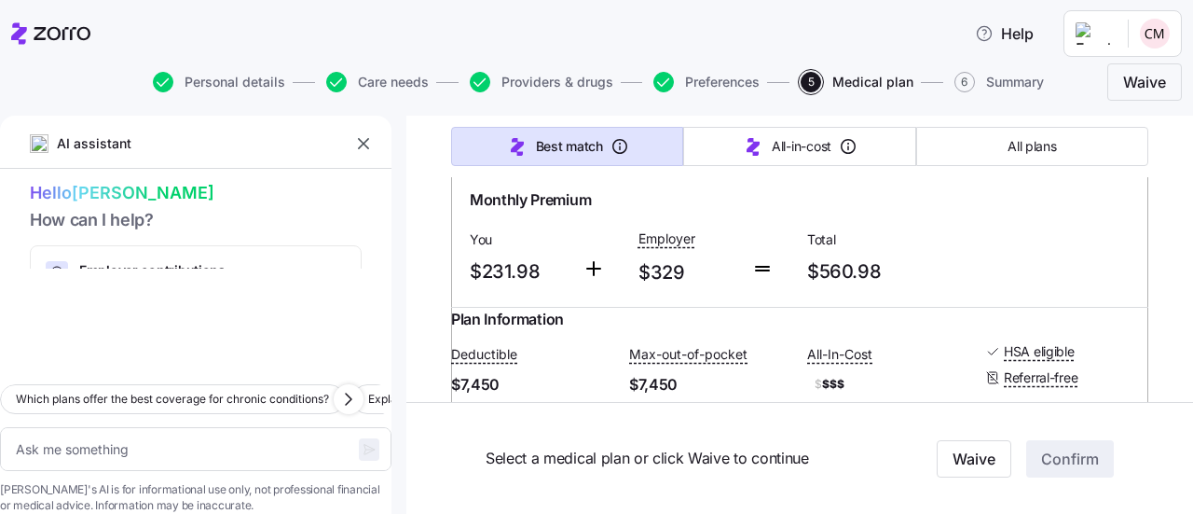
type textarea "x"
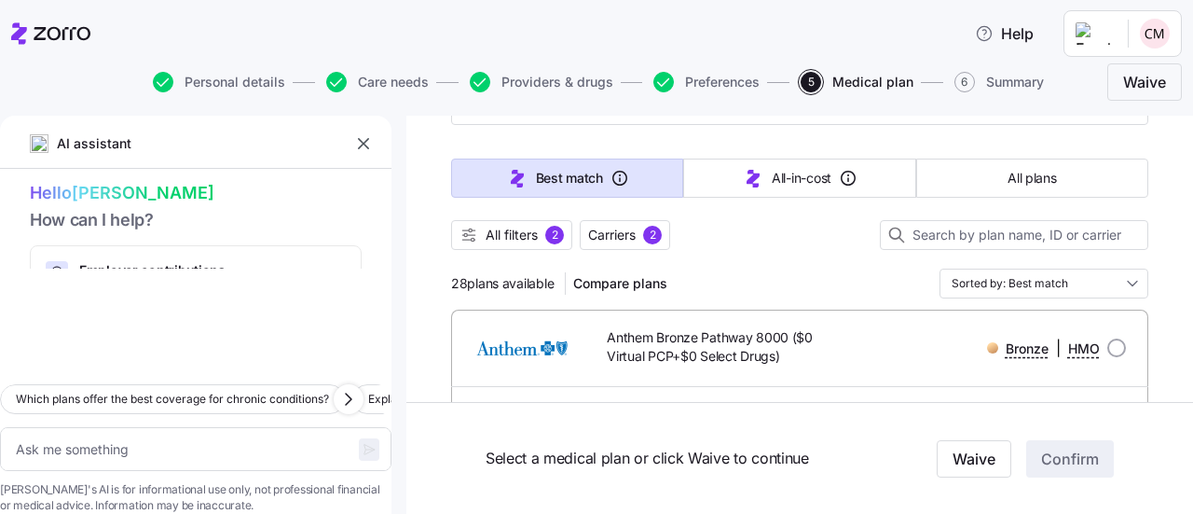
scroll to position [113, 0]
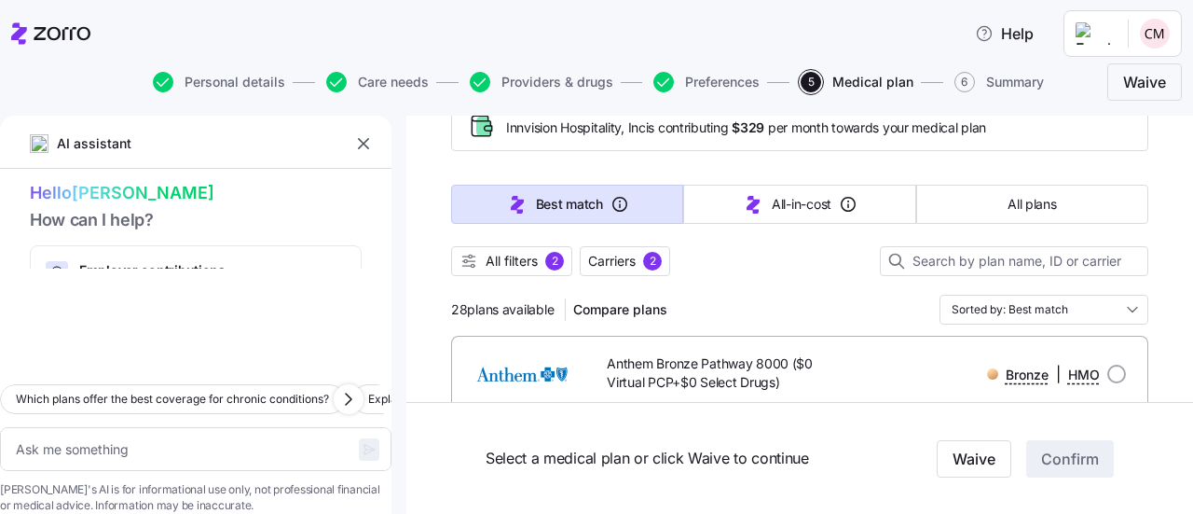
click at [373, 146] on button "button" at bounding box center [363, 143] width 26 height 26
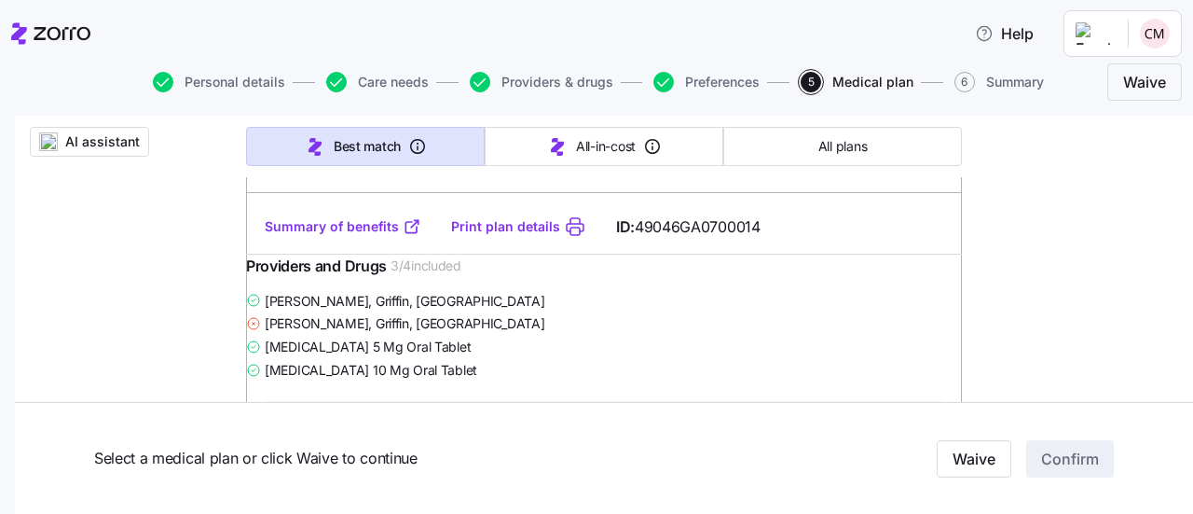
scroll to position [635, 0]
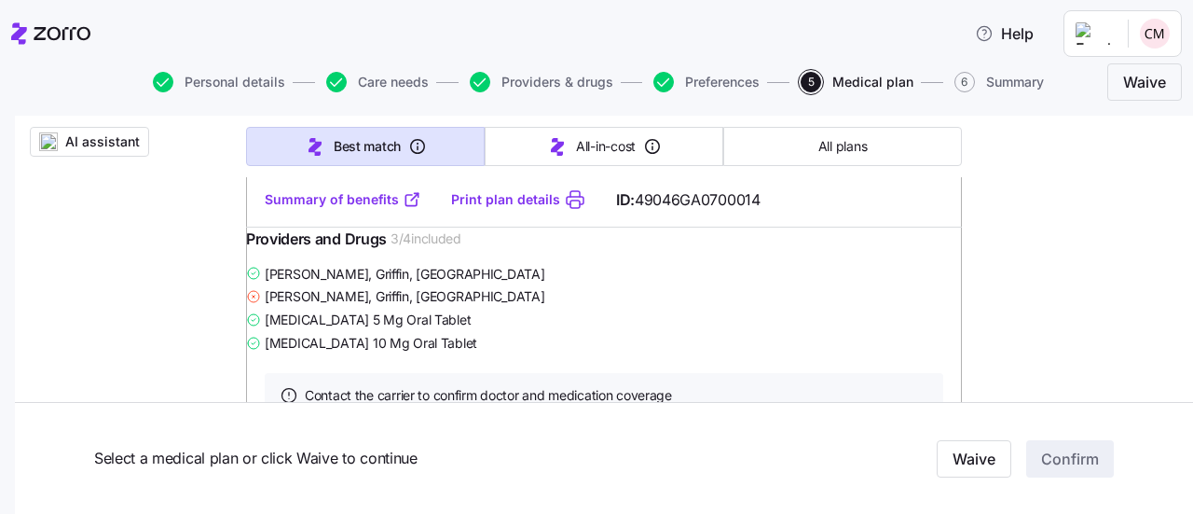
click at [374, 209] on link "Summary of benefits" at bounding box center [343, 199] width 157 height 19
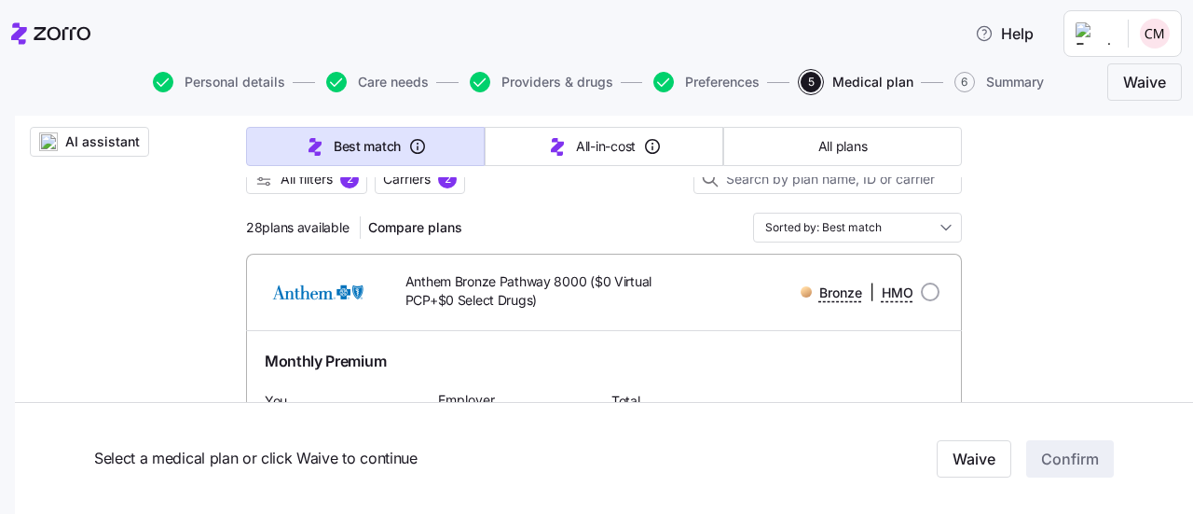
scroll to position [208, 0]
drag, startPoint x: 570, startPoint y: 318, endPoint x: 550, endPoint y: 305, distance: 24.3
click at [550, 305] on div "Anthem Bronze Pathway 8000 ($0 Virtual PCP+$0 Select Drugs)" at bounding box center [519, 294] width 286 height 54
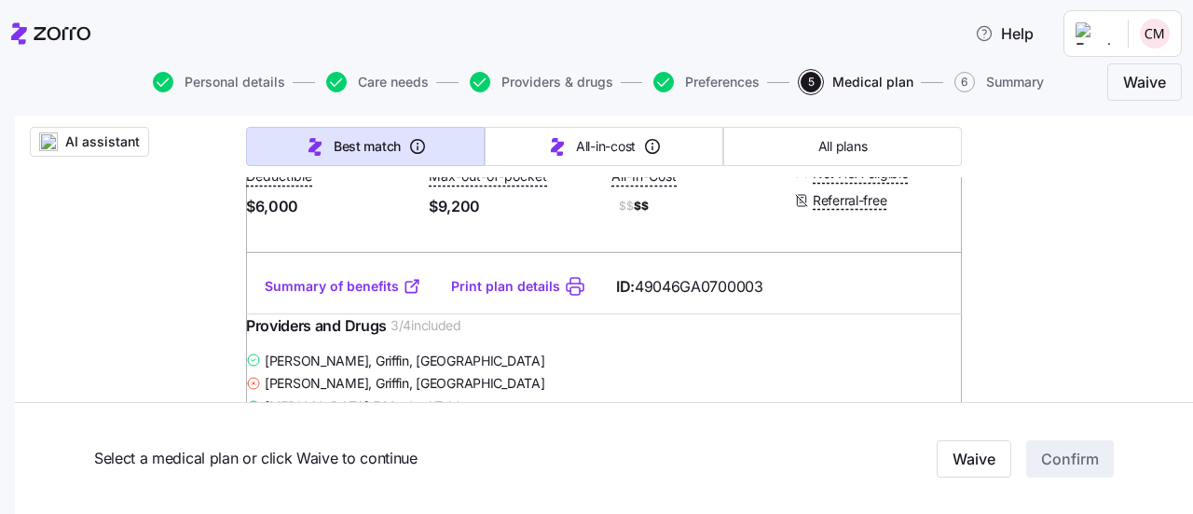
scroll to position [1172, 0]
click at [329, 295] on link "Summary of benefits" at bounding box center [343, 285] width 157 height 19
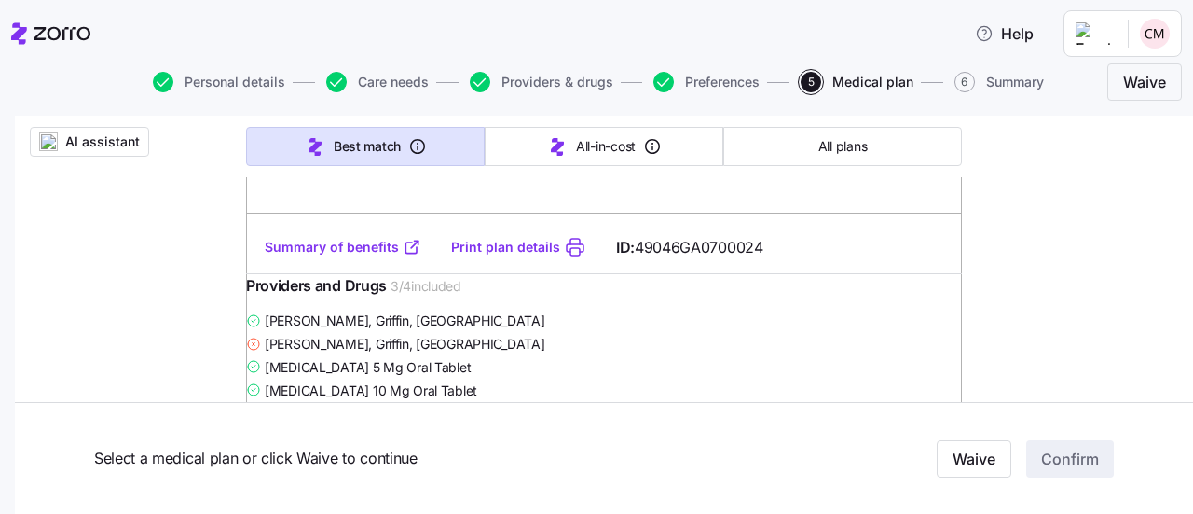
scroll to position [2445, 0]
click at [434, 221] on div "Plan Information Deductible $5,000 Max-out-of-pocket $9,200 All-In-Cost $ $$$ N…" at bounding box center [604, 156] width 716 height 130
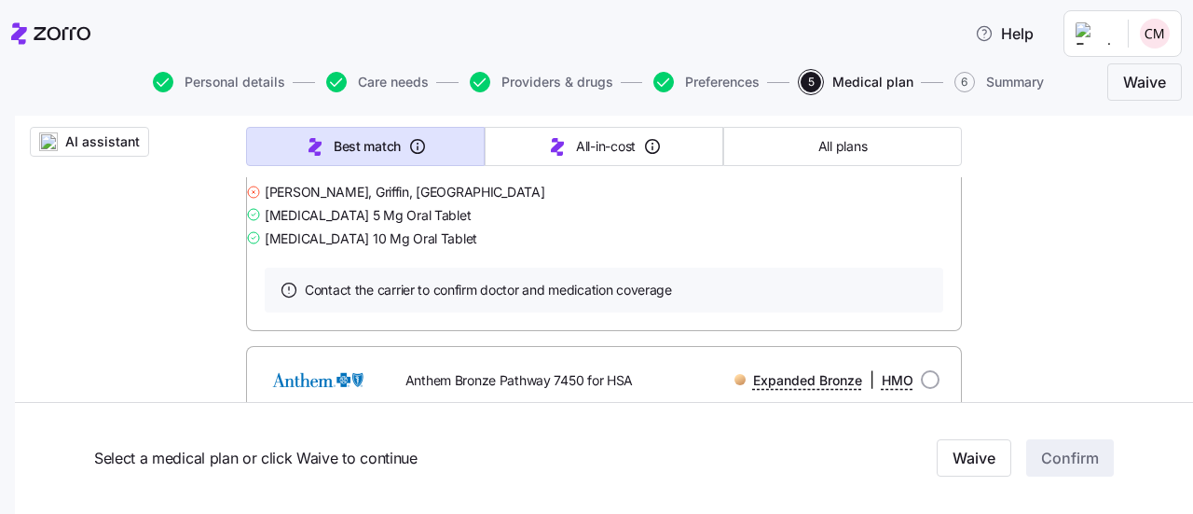
scroll to position [2603, 0]
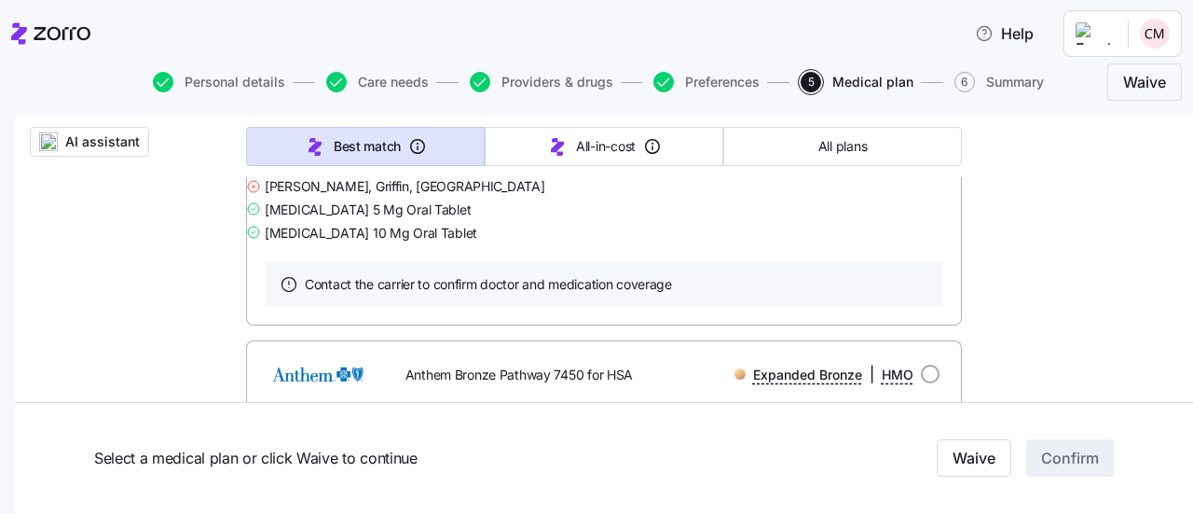
click at [330, 99] on link "Summary of benefits" at bounding box center [343, 89] width 157 height 19
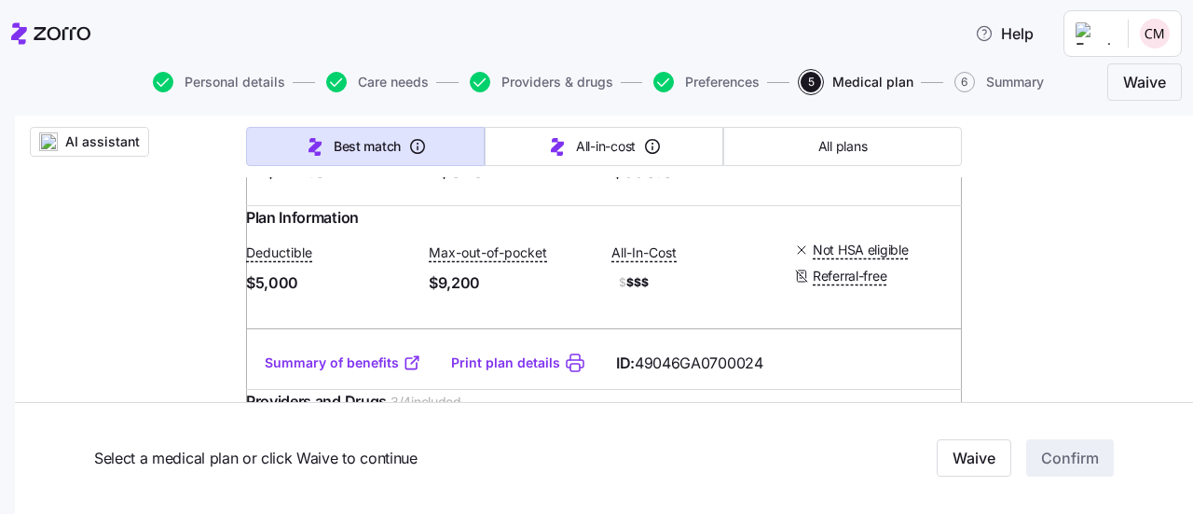
scroll to position [2305, 0]
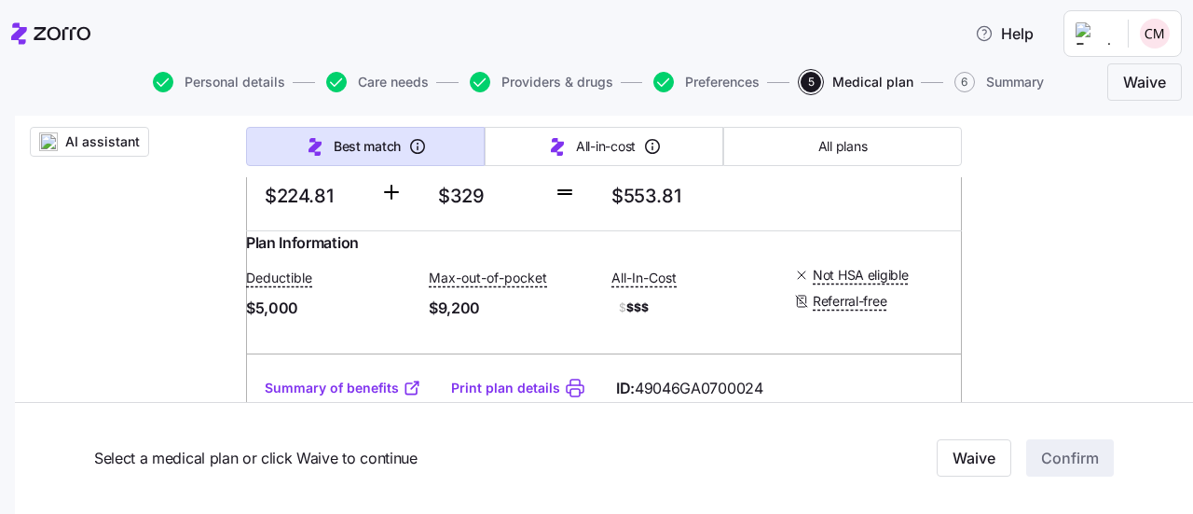
click at [921, 64] on input "radio" at bounding box center [930, 55] width 19 height 19
radio input "true"
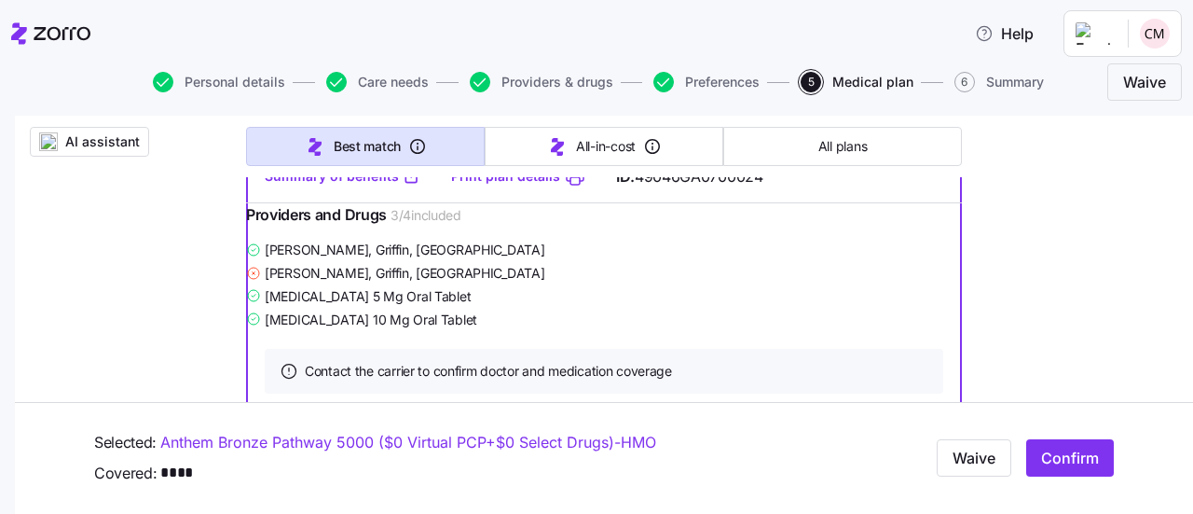
scroll to position [2558, 0]
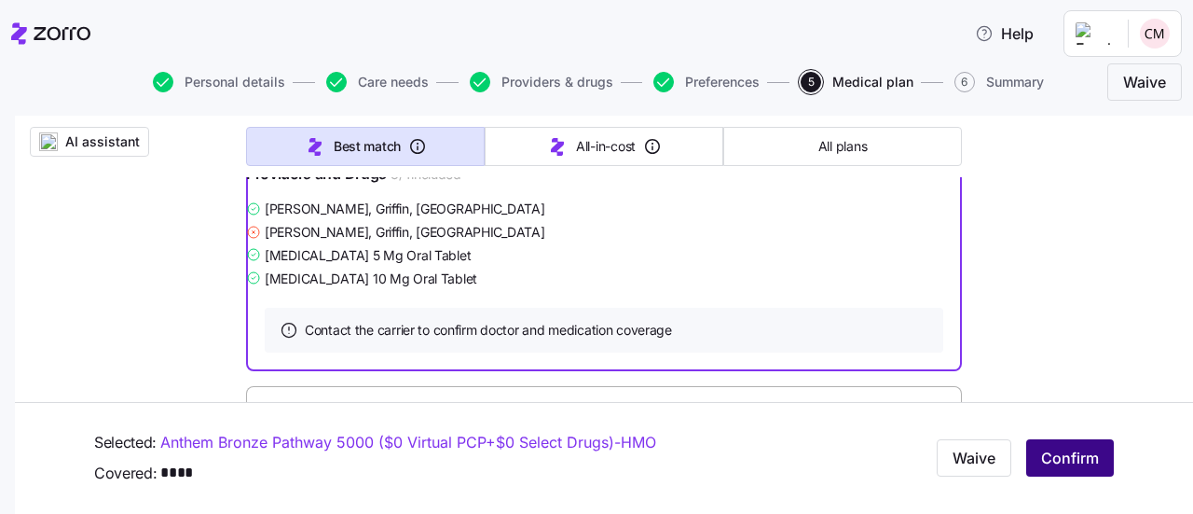
click at [1053, 460] on span "Confirm" at bounding box center [1070, 458] width 58 height 22
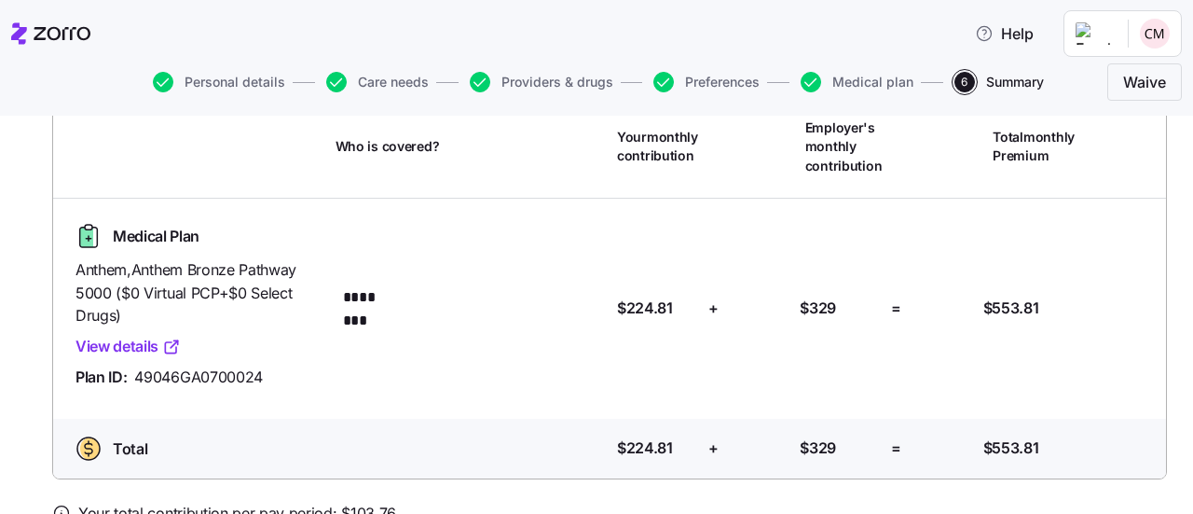
scroll to position [148, 0]
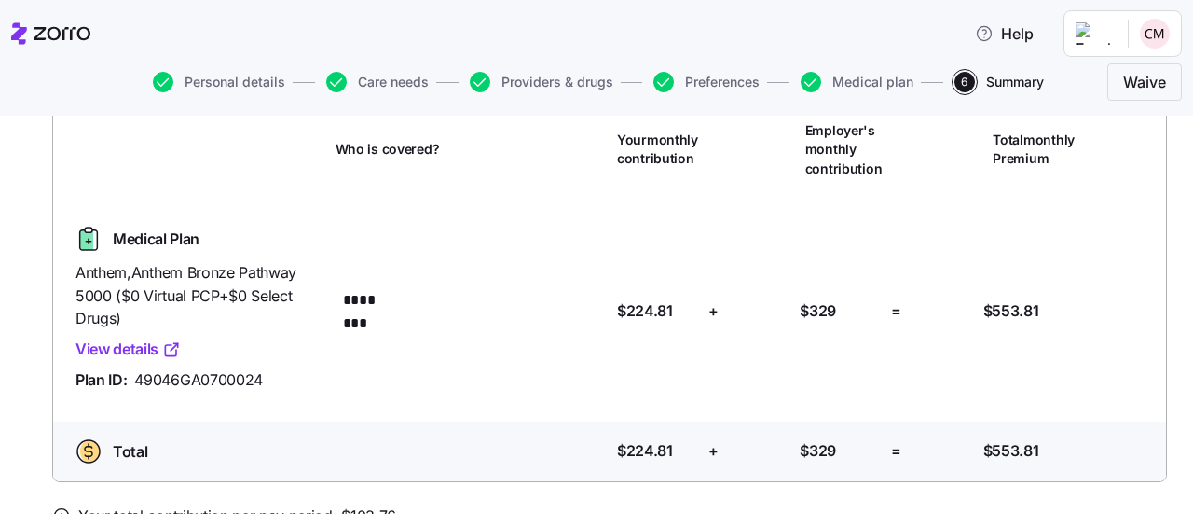
click at [144, 346] on link "View details" at bounding box center [127, 348] width 105 height 23
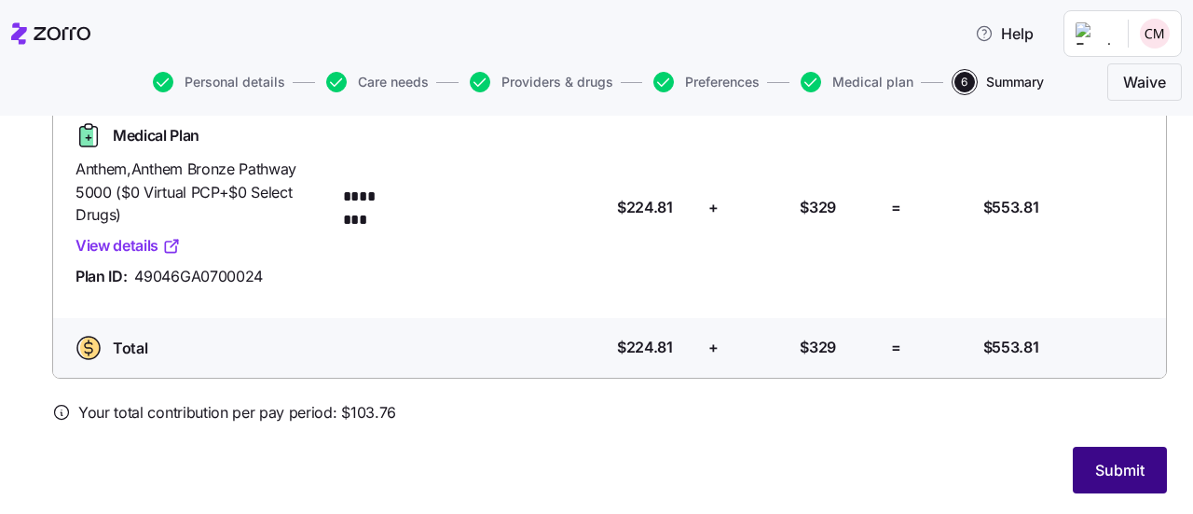
click at [1108, 473] on span "Submit" at bounding box center [1119, 470] width 49 height 22
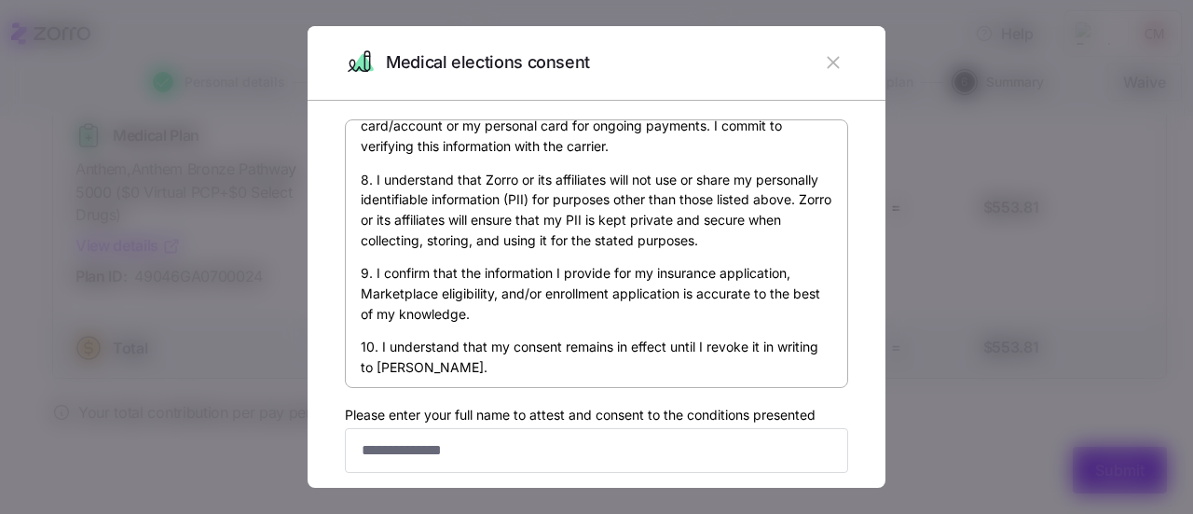
scroll to position [1151, 0]
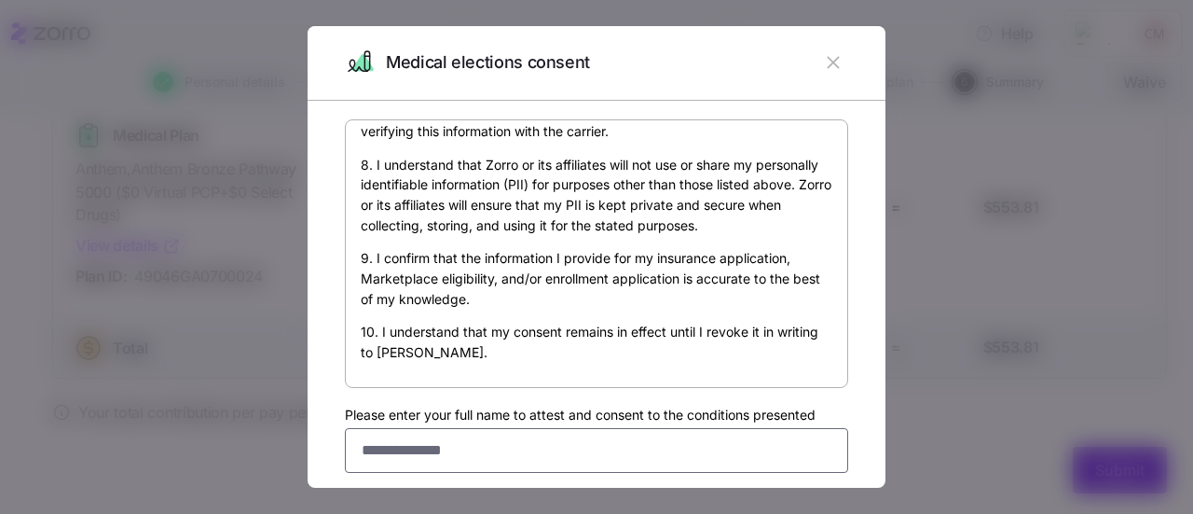
click at [465, 443] on input "Please enter your full name to attest and consent to the conditions presented" at bounding box center [596, 450] width 503 height 45
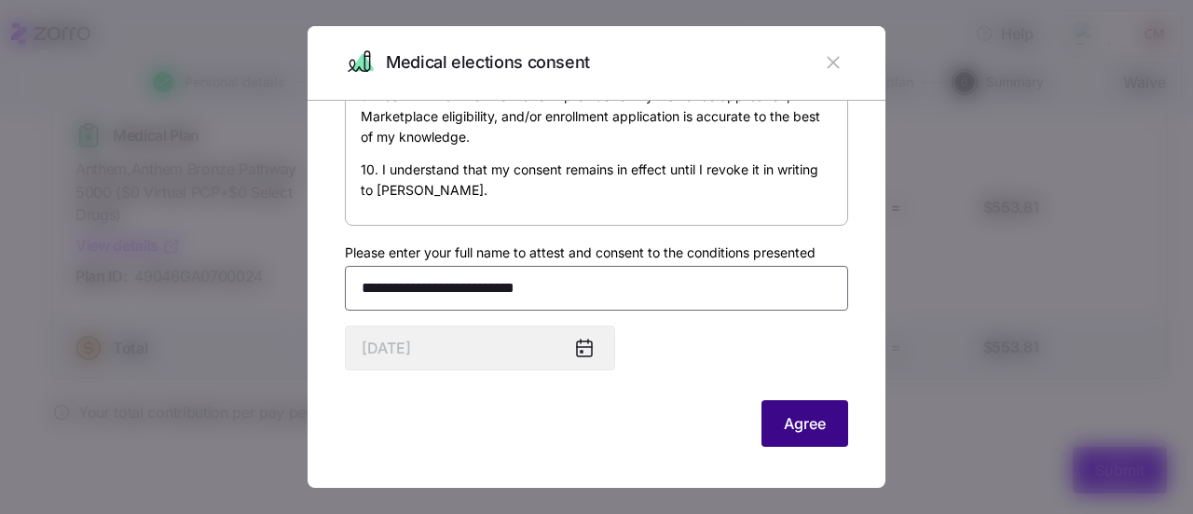
type input "**********"
click at [784, 424] on span "Agree" at bounding box center [805, 423] width 42 height 22
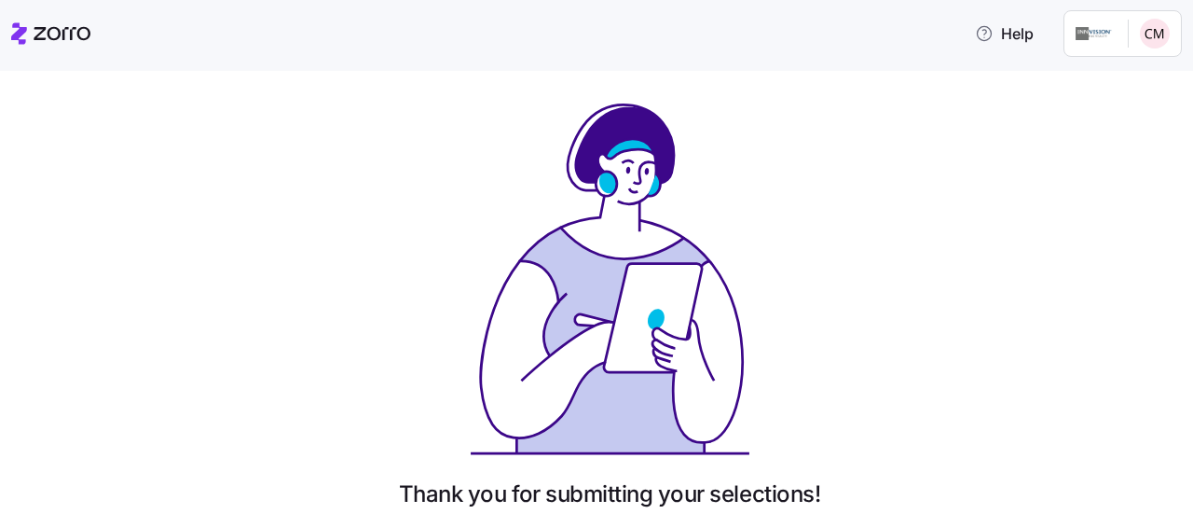
scroll to position [179, 0]
